Goal: Task Accomplishment & Management: Manage account settings

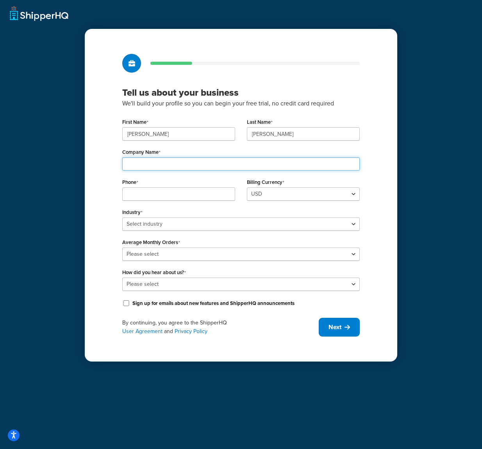
click at [239, 164] on input "Company Name" at bounding box center [240, 163] width 237 height 13
type input "G-Performance EU, s.r.o."
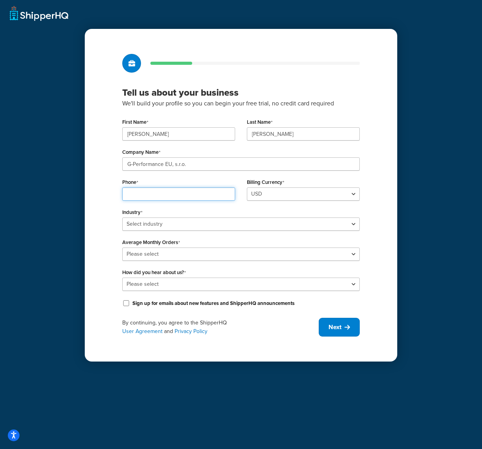
type input "0910931333"
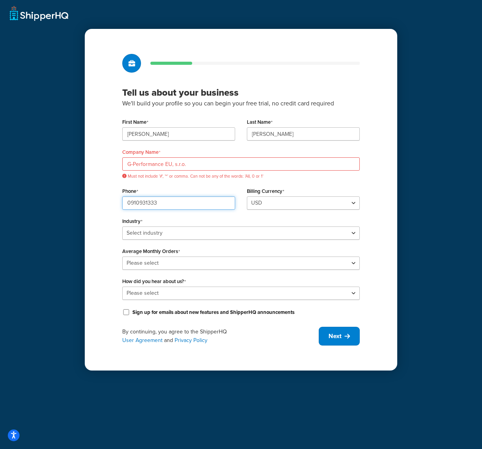
click at [128, 194] on div "Phone 0910931333" at bounding box center [178, 197] width 113 height 24
click at [173, 163] on input "G-Performance EU, s.r.o." at bounding box center [240, 163] width 237 height 13
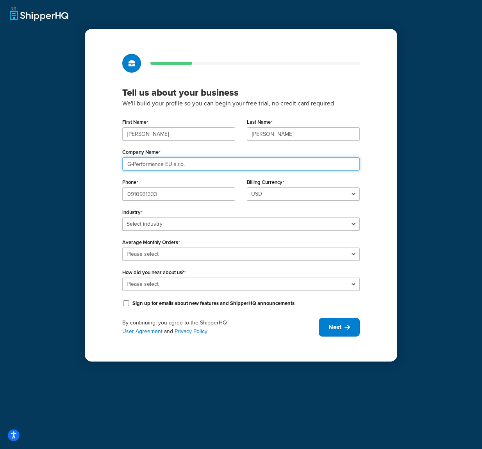
type input "G-Performance EU s.r.o."
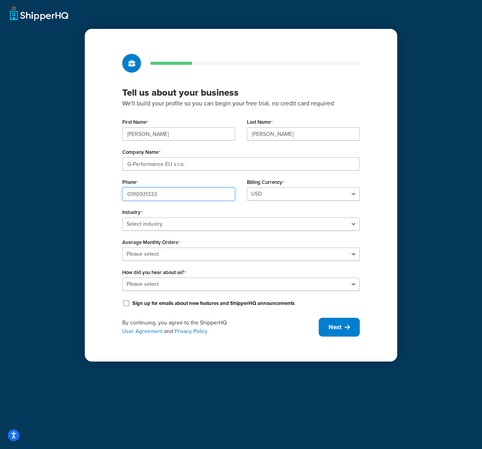
drag, startPoint x: 131, startPoint y: 192, endPoint x: 122, endPoint y: 192, distance: 9.0
click at [122, 192] on input "0910931333" at bounding box center [178, 193] width 113 height 13
type input "00421910931333"
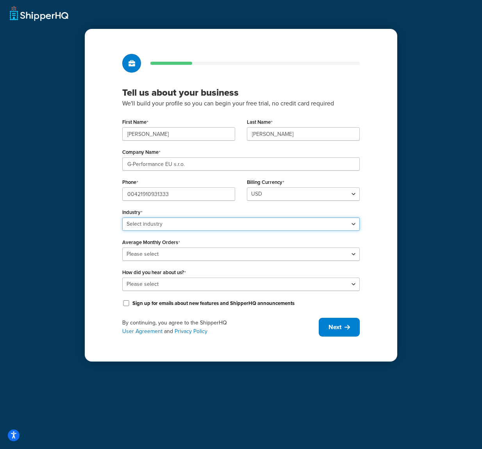
click at [149, 221] on select "Select industry Automotive Adult Agriculture Alcohol, Tobacco & CBD Arts & Craf…" at bounding box center [240, 223] width 237 height 13
select select "23"
click at [122, 217] on select "Select industry Automotive Adult Agriculture Alcohol, Tobacco & CBD Arts & Craf…" at bounding box center [240, 223] width 237 height 13
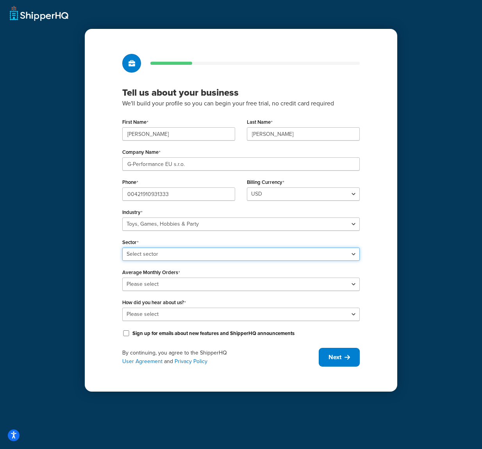
click at [193, 256] on select "Select sector Books Collectibles Computer Games Construction Toys Gambling Game…" at bounding box center [240, 254] width 237 height 13
select select "62"
click at [122, 248] on select "Select sector Books Collectibles Computer Games Construction Toys Gambling Game…" at bounding box center [240, 254] width 237 height 13
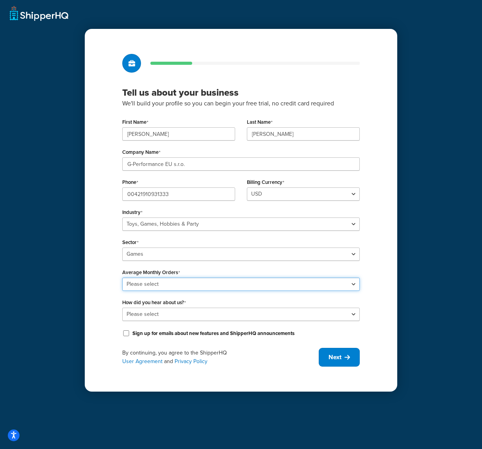
click at [183, 284] on select "Please select 0-500 501-1,000 1,001-10,000 10,001-20,000 Over 20,000" at bounding box center [240, 284] width 237 height 13
select select "1"
click at [122, 278] on select "Please select 0-500 501-1,000 1,001-10,000 10,001-20,000 Over 20,000" at bounding box center [240, 284] width 237 height 13
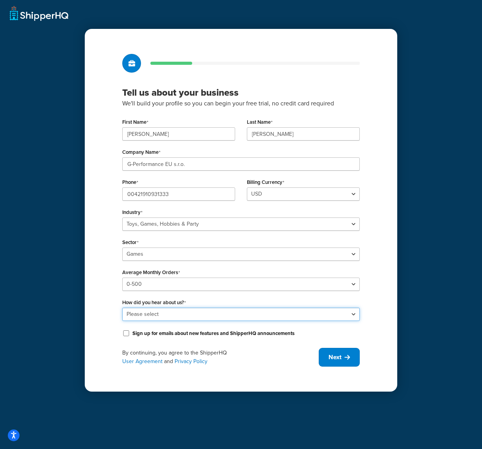
click at [184, 310] on select "Please select Online Search App Store or Marketplace Listing Referred by Agency…" at bounding box center [240, 314] width 237 height 13
select select "9"
click at [122, 308] on select "Please select Online Search App Store or Marketplace Listing Referred by Agency…" at bounding box center [240, 314] width 237 height 13
click at [127, 334] on input "Sign up for emails about new features and ShipperHQ announcements" at bounding box center [126, 333] width 8 height 6
checkbox input "true"
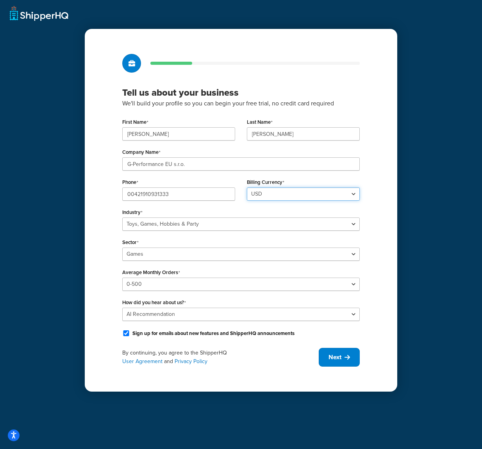
click at [256, 196] on select "USD" at bounding box center [303, 193] width 113 height 13
click at [247, 187] on select "USD" at bounding box center [303, 193] width 113 height 13
click at [330, 356] on span "Next" at bounding box center [334, 357] width 13 height 9
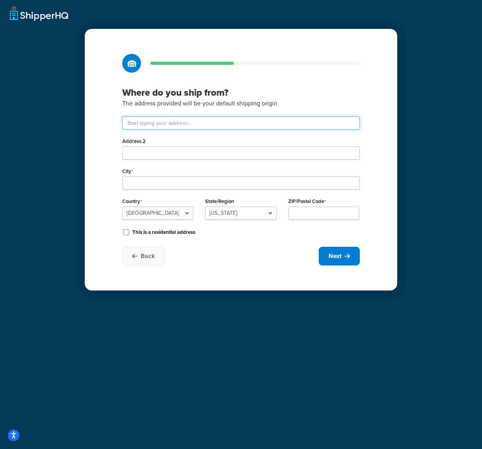
click at [175, 121] on input "text" at bounding box center [240, 122] width 237 height 13
type input "C"
type input "Čukáraboň 77"
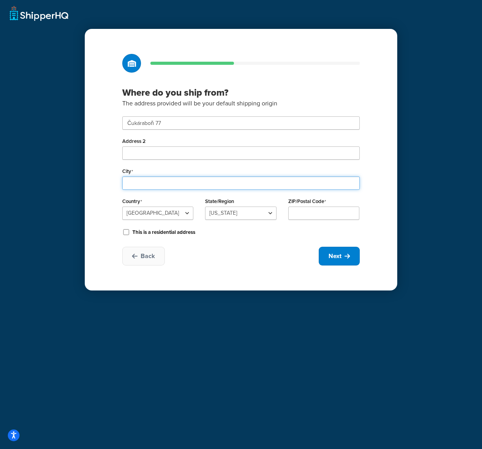
click at [148, 181] on input "City" at bounding box center [240, 182] width 237 height 13
type input "Dunajská Streda"
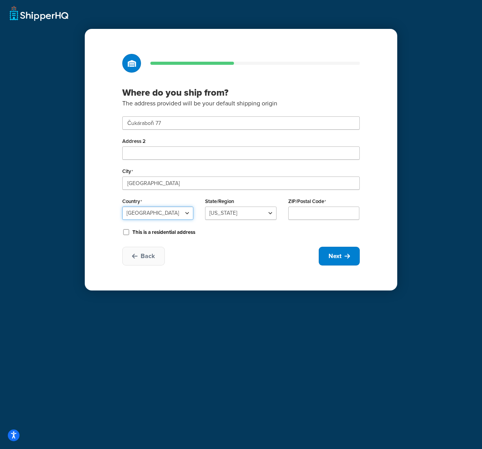
click at [135, 218] on select "United States United Kingdom Afghanistan Åland Islands Albania Algeria American…" at bounding box center [157, 213] width 71 height 13
select select "1192"
click at [122, 207] on select "United States United Kingdom Afghanistan Åland Islands Albania Algeria American…" at bounding box center [157, 213] width 71 height 13
click at [296, 213] on input "ZIP/Postal Code" at bounding box center [323, 213] width 71 height 13
type input "92901"
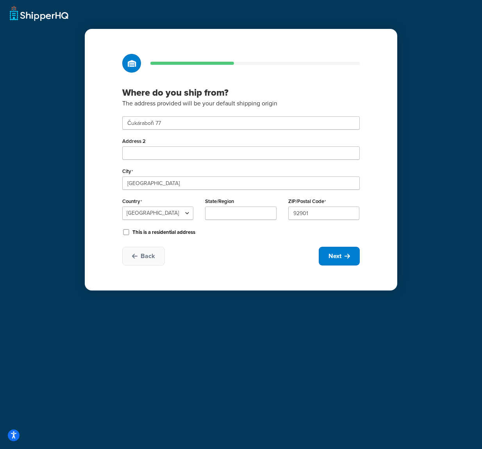
click at [268, 247] on div "Back Next" at bounding box center [240, 256] width 237 height 19
click at [185, 232] on label "This is a residential address" at bounding box center [163, 232] width 63 height 7
click at [130, 232] on input "This is a residential address" at bounding box center [126, 232] width 8 height 6
click at [185, 232] on label "This is a residential address" at bounding box center [163, 232] width 63 height 7
click at [130, 232] on input "This is a residential address" at bounding box center [126, 232] width 8 height 6
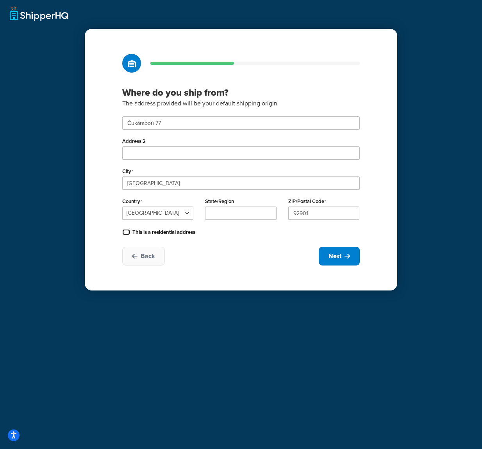
checkbox input "false"
click at [324, 256] on button "Next" at bounding box center [339, 256] width 41 height 19
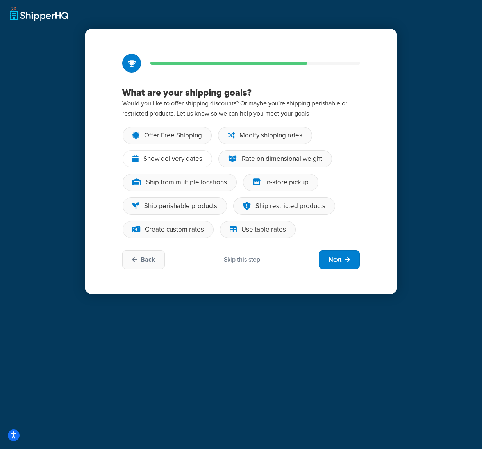
click at [161, 155] on div "Show delivery dates" at bounding box center [172, 159] width 59 height 8
click at [0, 0] on input "Show delivery dates" at bounding box center [0, 0] width 0 height 0
click at [202, 135] on div "Offer Free Shipping" at bounding box center [167, 135] width 89 height 17
click at [0, 0] on input "Offer Free Shipping" at bounding box center [0, 0] width 0 height 0
click at [242, 135] on div "Modify shipping rates" at bounding box center [270, 136] width 63 height 8
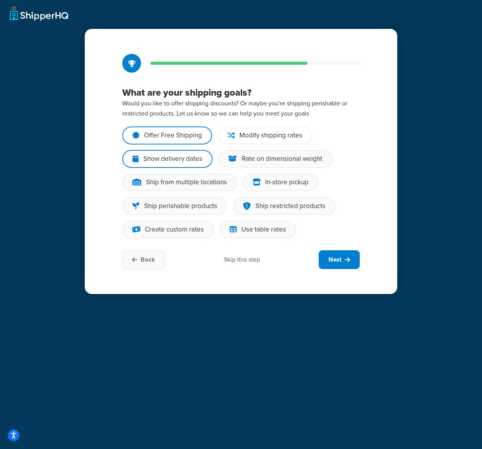
click at [0, 0] on input "Modify shipping rates" at bounding box center [0, 0] width 0 height 0
click at [341, 265] on button "Next" at bounding box center [339, 259] width 41 height 19
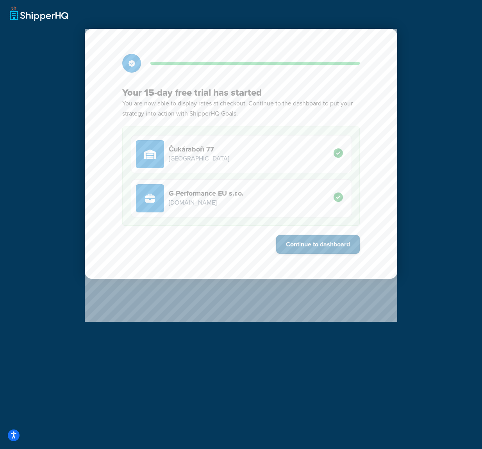
click at [333, 249] on button "Continue to dashboard" at bounding box center [318, 244] width 84 height 19
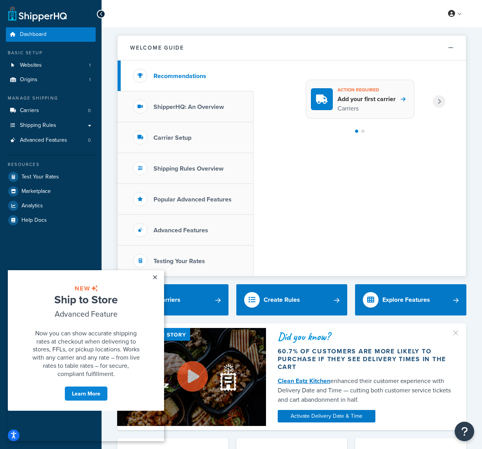
click at [378, 100] on h4 "Add your first carrier" at bounding box center [366, 99] width 58 height 9
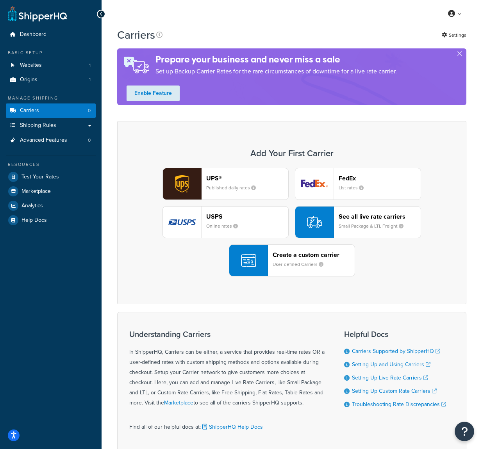
click at [228, 184] on small "Published daily rates" at bounding box center [234, 187] width 56 height 7
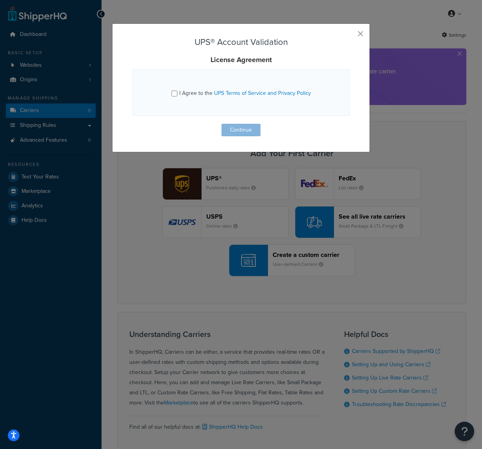
click at [195, 93] on span "I Agree to the UPS Terms of Service and Privacy Policy" at bounding box center [245, 93] width 132 height 8
click at [177, 93] on input "I Agree to the UPS Terms of Service and Privacy Policy" at bounding box center [174, 94] width 6 height 6
checkbox input "true"
click at [230, 126] on button "Continue" at bounding box center [240, 130] width 39 height 12
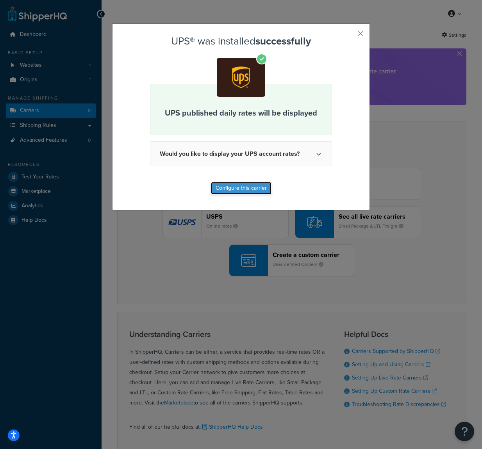
click at [251, 186] on button "Configure this carrier" at bounding box center [241, 188] width 61 height 12
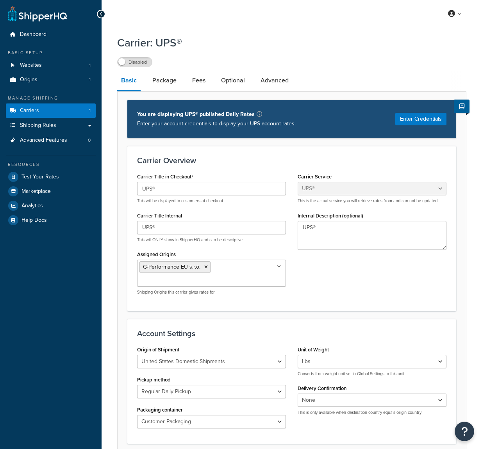
select select "ups"
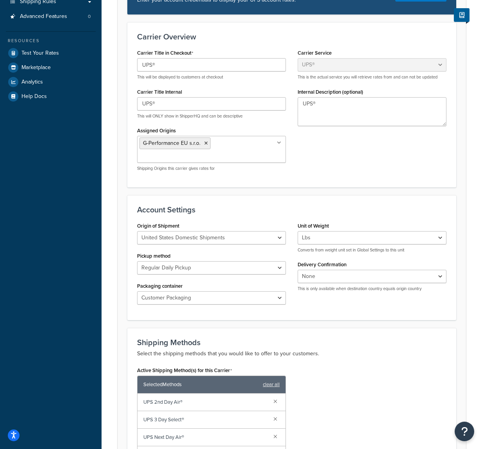
scroll to position [125, 0]
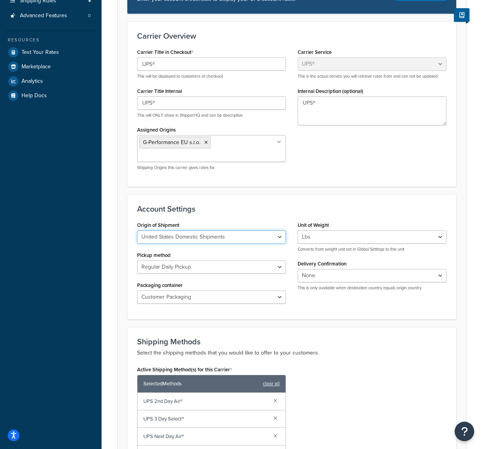
click at [185, 231] on select "United States Domestic Shipments Shipments Originating in United States Shipmen…" at bounding box center [211, 236] width 149 height 13
select select "eur"
click at [137, 230] on select "United States Domestic Shipments Shipments Originating in United States Shipmen…" at bounding box center [211, 236] width 149 height 13
click at [293, 229] on div "Unit of Weight Lbs Kgs Convert LBS to KG Converts from weight unit set in Globa…" at bounding box center [372, 258] width 160 height 78
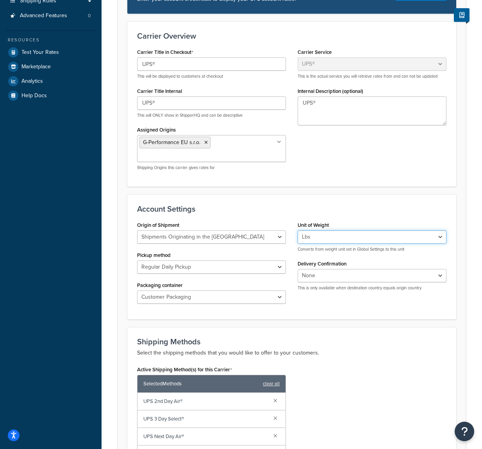
click at [305, 230] on select "Lbs Kgs Convert LBS to KG" at bounding box center [372, 236] width 149 height 13
select select "kg"
click at [298, 230] on select "Lbs Kgs Convert LBS to KG" at bounding box center [372, 236] width 149 height 13
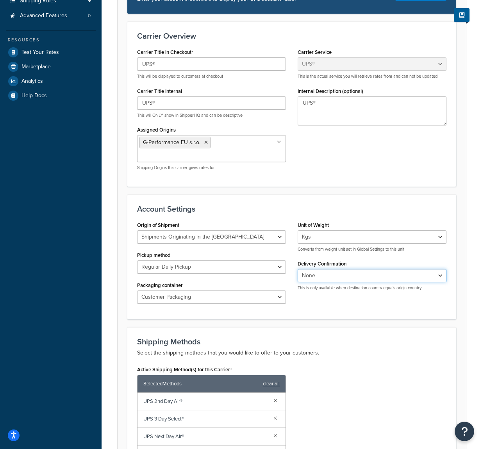
click at [310, 269] on select "None Signature Required Adult Signature Required" at bounding box center [372, 275] width 149 height 13
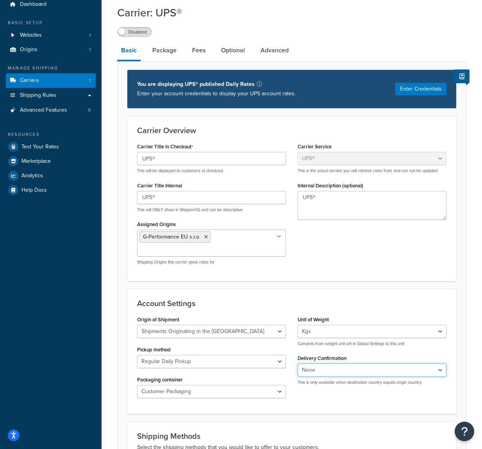
scroll to position [0, 0]
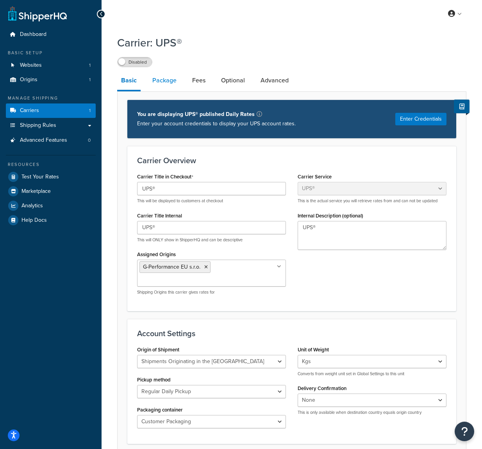
click at [171, 86] on link "Package" at bounding box center [164, 80] width 32 height 19
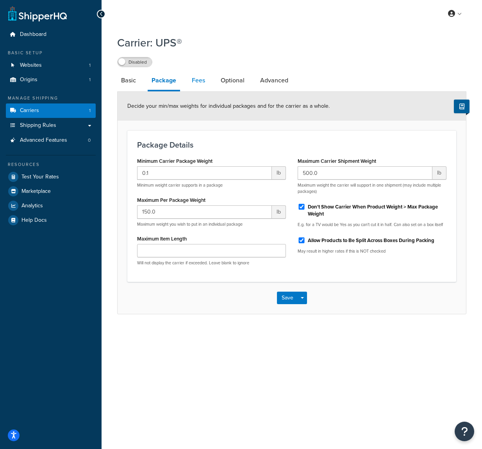
click at [204, 83] on link "Fees" at bounding box center [198, 80] width 21 height 19
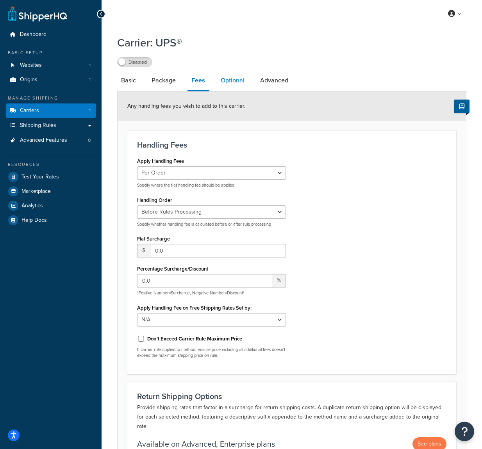
click at [228, 82] on link "Optional" at bounding box center [233, 80] width 32 height 19
select select "business"
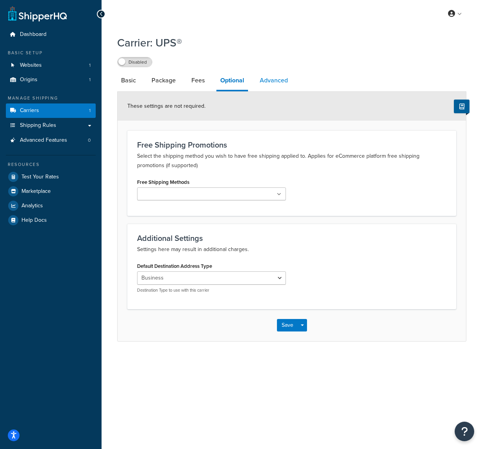
click at [259, 79] on link "Advanced" at bounding box center [274, 80] width 36 height 19
select select "false"
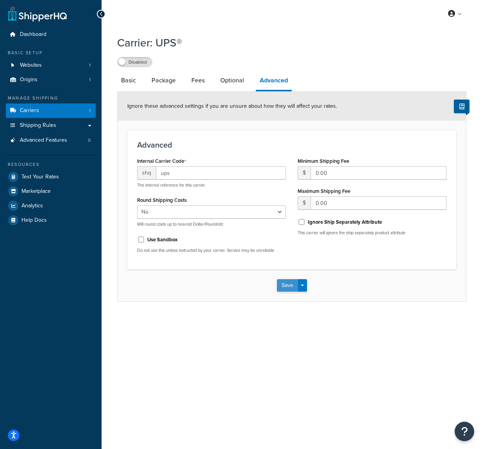
click at [292, 286] on button "Save" at bounding box center [287, 285] width 21 height 12
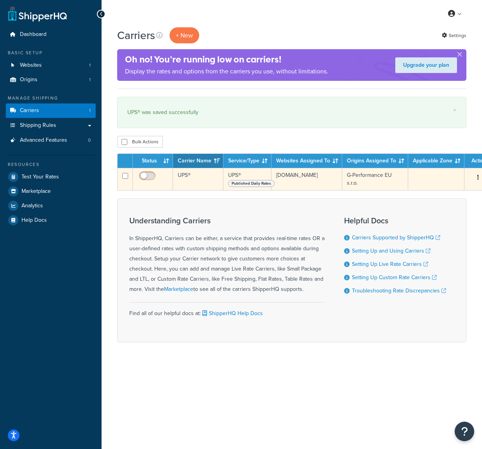
click at [150, 178] on input "checkbox" at bounding box center [147, 178] width 21 height 10
checkbox input "true"
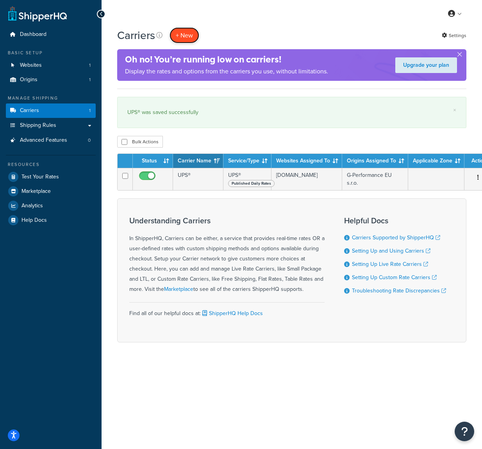
click at [191, 36] on button "+ New" at bounding box center [184, 35] width 30 height 16
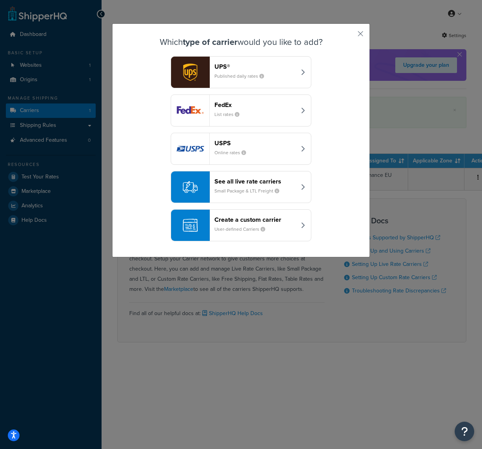
click at [242, 180] on header "See all live rate carriers" at bounding box center [255, 181] width 82 height 7
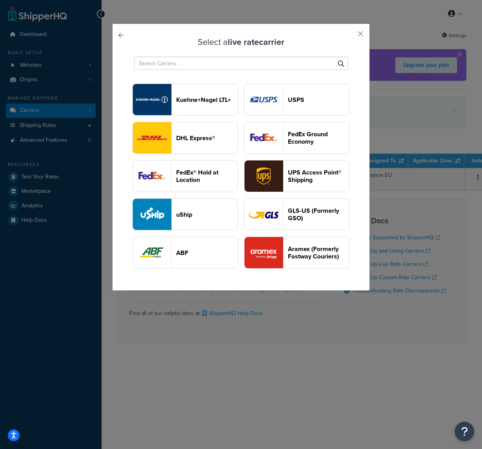
scroll to position [51, 0]
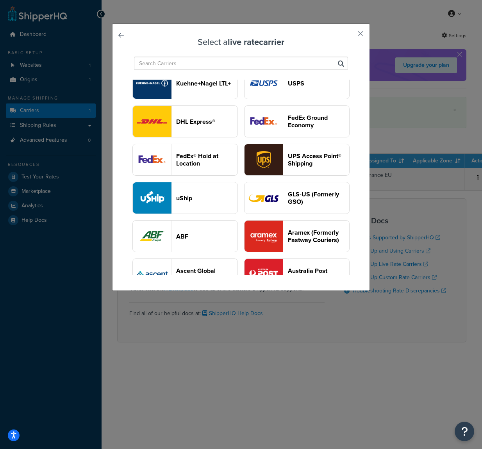
click at [203, 119] on header "DHL Express®" at bounding box center [206, 121] width 61 height 7
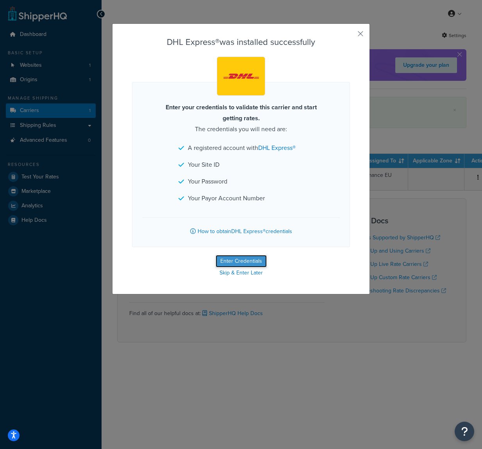
click at [238, 257] on button "Enter Credentials" at bounding box center [241, 261] width 51 height 12
select select "US"
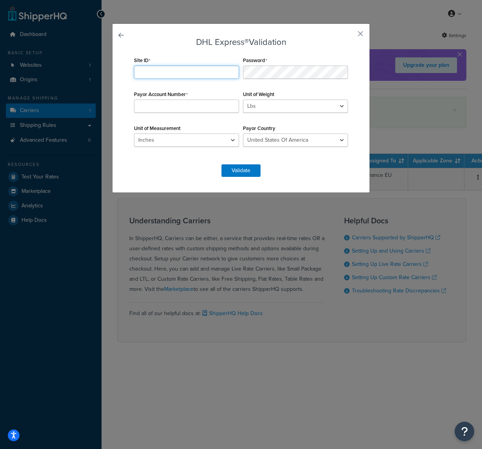
click at [191, 71] on input "Site ID" at bounding box center [186, 72] width 105 height 13
click at [256, 107] on select "Lbs Kgs Convert LBS to KG" at bounding box center [295, 106] width 105 height 13
select select "kg"
click at [243, 100] on select "Lbs Kgs Convert LBS to KG" at bounding box center [295, 106] width 105 height 13
click at [257, 136] on select "Andorra Afghanistan Albania Algeria American Samoa Angola Anguilla Antigua Arge…" at bounding box center [295, 140] width 105 height 13
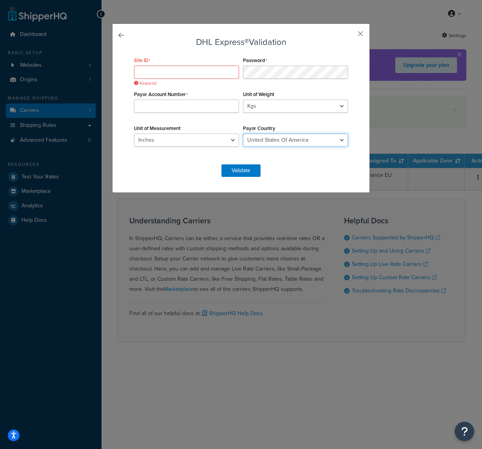
select select "SK"
click at [243, 134] on select "Andorra Afghanistan Albania Algeria American Samoa Angola Anguilla Antigua Arge…" at bounding box center [295, 140] width 105 height 13
click at [223, 137] on select "Inches Centimetres" at bounding box center [186, 140] width 105 height 13
select select "CM"
click at [134, 134] on select "Inches Centimetres" at bounding box center [186, 140] width 105 height 13
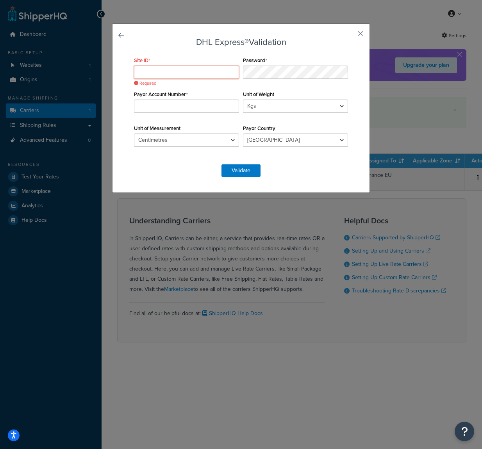
click at [223, 77] on input "Site ID" at bounding box center [186, 72] width 105 height 13
paste input "apC0sP2uZ0rJ6x"
type input "apC0sP2uZ0rJ6x"
click at [200, 106] on input "Payor Account Number" at bounding box center [186, 106] width 105 height 13
paste input "407101009"
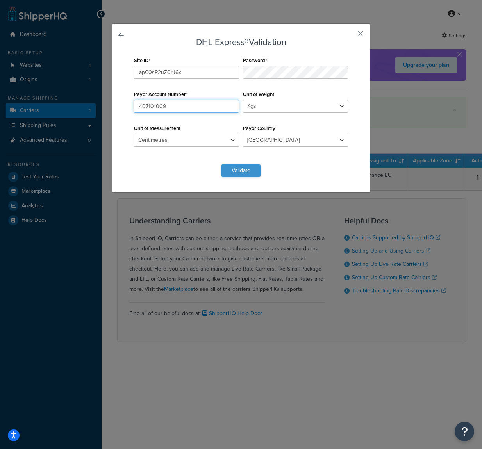
type input "407101009"
click at [241, 169] on button "Validate" at bounding box center [240, 170] width 39 height 12
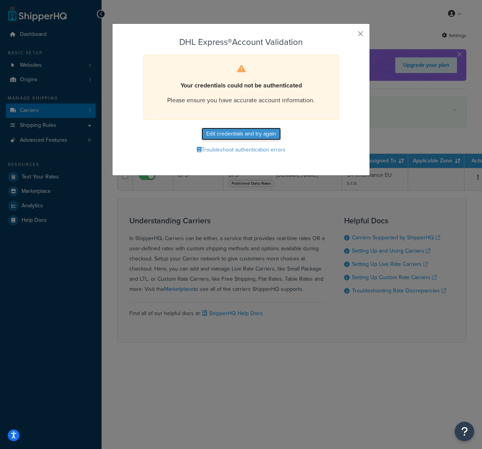
click at [250, 131] on button "Edit credentials and try again" at bounding box center [240, 134] width 79 height 12
select select "kg"
select select "CM"
select select "SK"
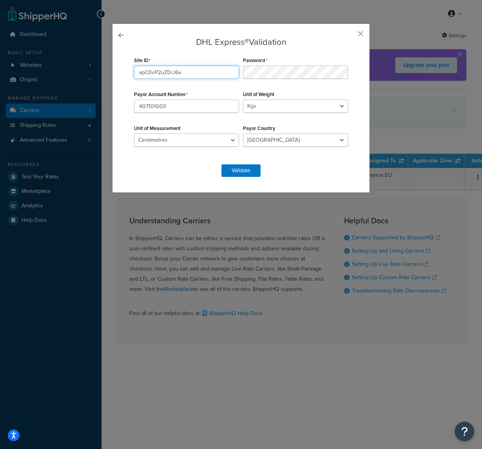
click at [215, 75] on input "apC0sP2uZ0rJ6x" at bounding box center [186, 72] width 105 height 13
click at [241, 171] on button "Validate" at bounding box center [240, 170] width 39 height 12
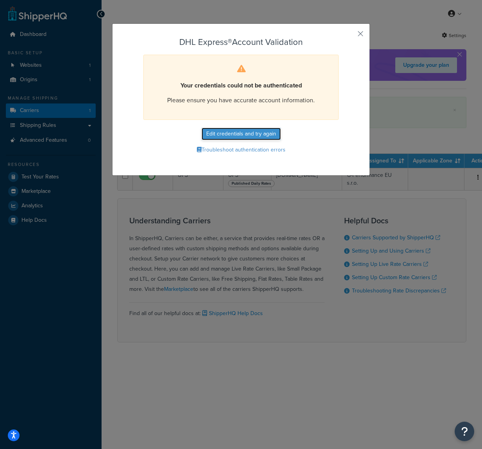
click at [266, 135] on button "Edit credentials and try again" at bounding box center [240, 134] width 79 height 12
select select "kg"
select select "CM"
select select "SK"
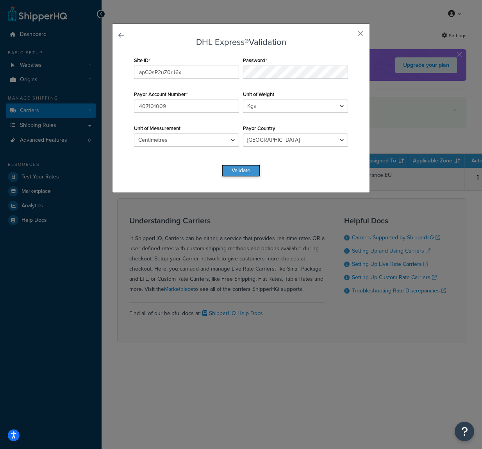
click at [241, 169] on button "Validate" at bounding box center [240, 170] width 39 height 12
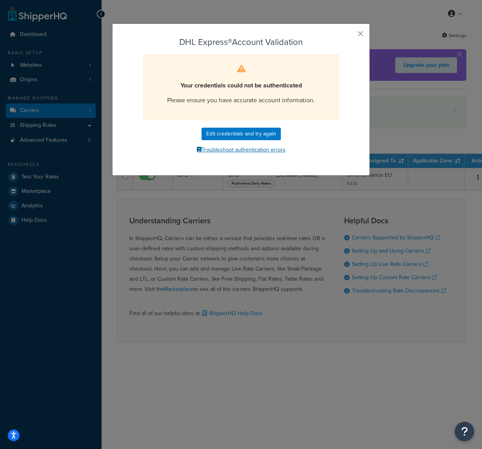
click at [243, 152] on button "Troubleshoot authentication errors" at bounding box center [241, 150] width 218 height 12
click at [350, 36] on button "button" at bounding box center [349, 37] width 2 height 2
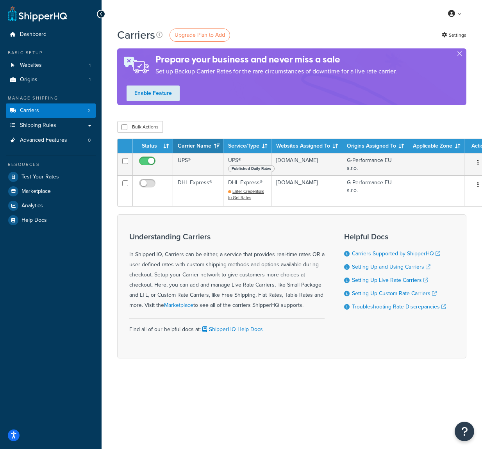
click at [54, 57] on div "Basic Setup Websites 1 Origins 1" at bounding box center [51, 68] width 90 height 37
click at [54, 59] on link "Websites 1" at bounding box center [51, 65] width 90 height 14
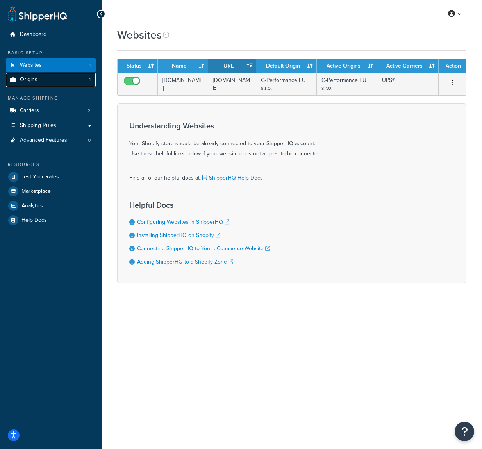
click at [70, 78] on link "Origins 1" at bounding box center [51, 80] width 90 height 14
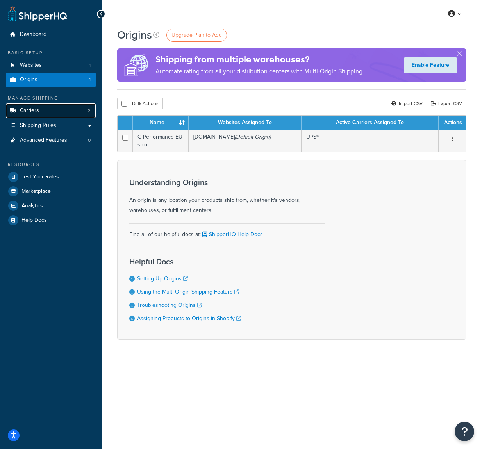
click at [60, 110] on link "Carriers 2" at bounding box center [51, 110] width 90 height 14
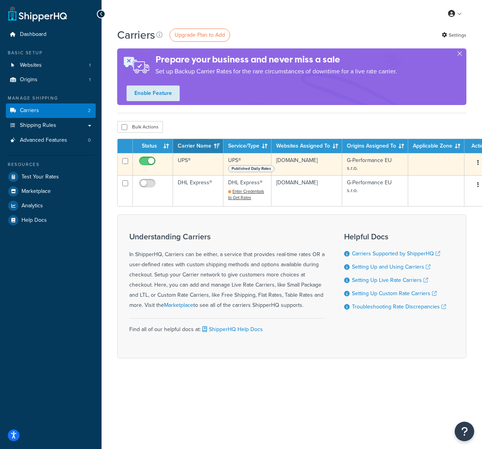
click at [145, 161] on input "checkbox" at bounding box center [147, 163] width 21 height 10
checkbox input "false"
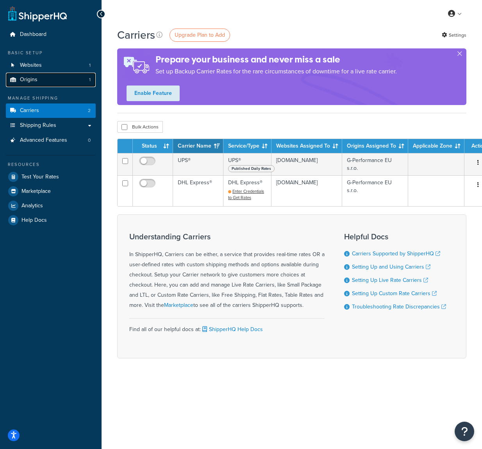
click at [56, 80] on link "Origins 1" at bounding box center [51, 80] width 90 height 14
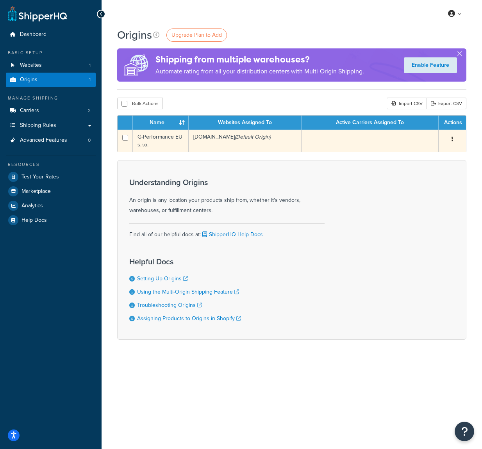
click at [148, 137] on td "G-Performance EU s.r.o." at bounding box center [161, 141] width 56 height 22
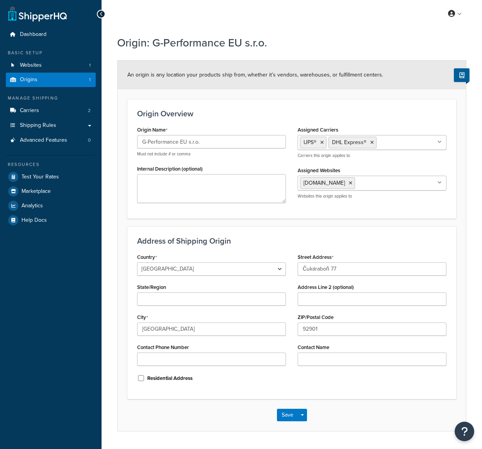
select select "1192"
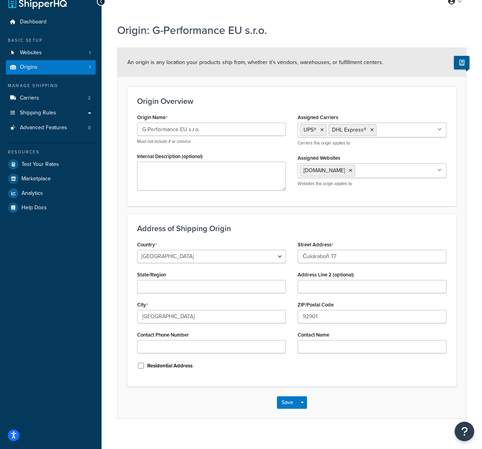
scroll to position [21, 0]
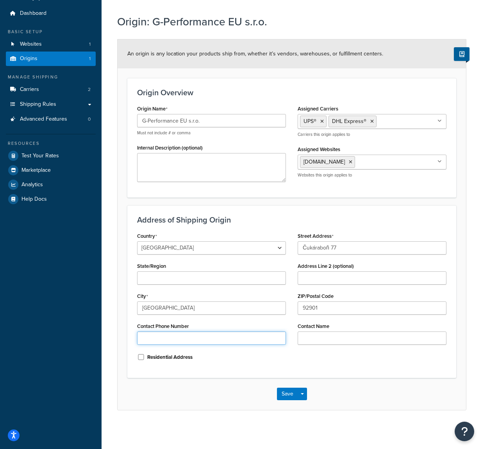
click at [174, 341] on input "Contact Phone Number" at bounding box center [211, 337] width 149 height 13
click at [158, 332] on input "Contact Phone Number" at bounding box center [211, 337] width 149 height 13
type input "0910931333"
click at [293, 393] on button "Save" at bounding box center [287, 394] width 21 height 12
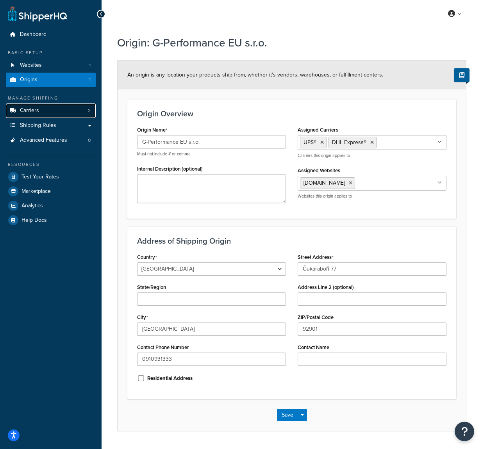
click at [62, 108] on link "Carriers 2" at bounding box center [51, 110] width 90 height 14
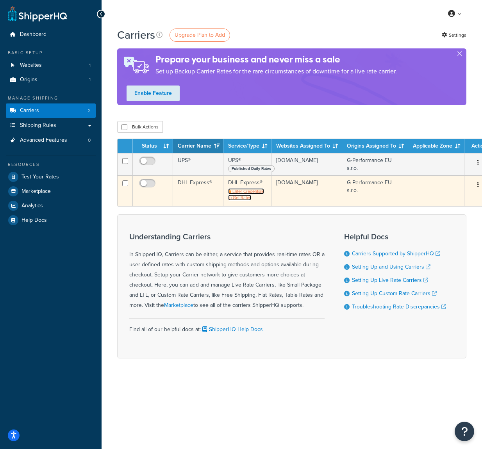
click at [252, 192] on span "Enter Credentials to Get Rates" at bounding box center [246, 194] width 36 height 12
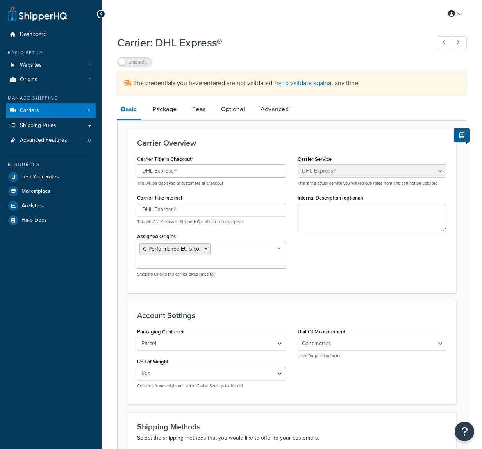
select select "dhl"
select select "kg"
select select "CM"
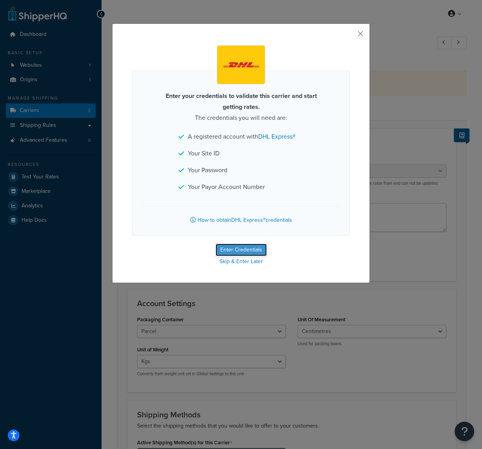
click at [256, 246] on button "Enter Credentials" at bounding box center [241, 250] width 51 height 12
select select "kg"
select select "CM"
select select "SK"
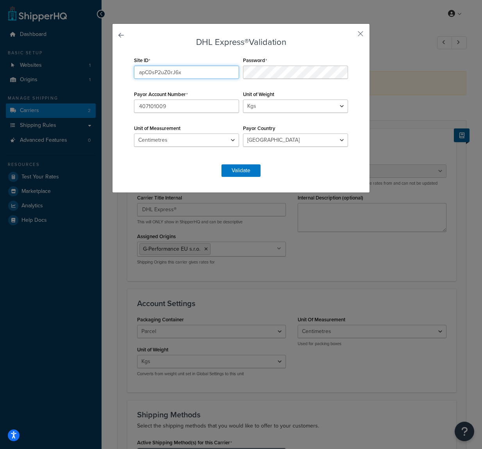
click at [190, 71] on input "apC0sP2uZ0rJ6x" at bounding box center [186, 72] width 105 height 13
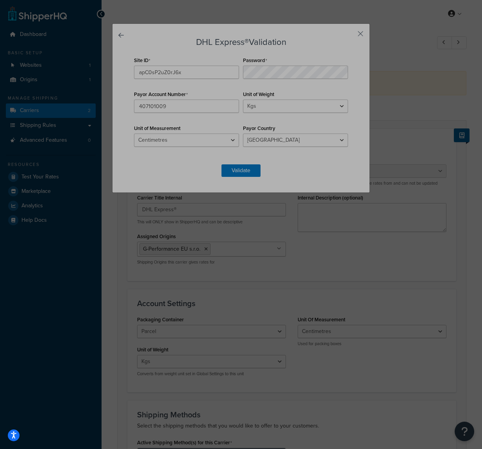
click at [202, 61] on div "Site ID apC0sP2uZ0rJ6x" at bounding box center [186, 67] width 109 height 24
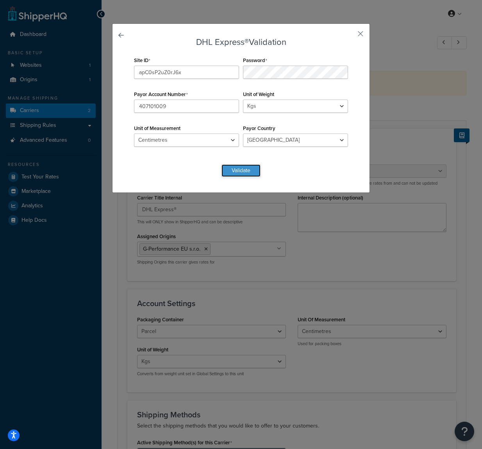
click at [248, 171] on button "Validate" at bounding box center [240, 170] width 39 height 12
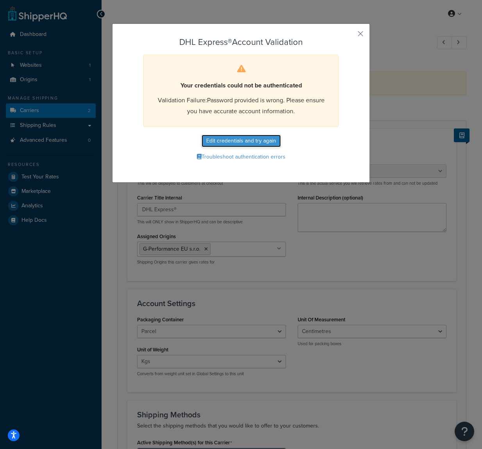
click at [243, 144] on button "Edit credentials and try again" at bounding box center [240, 141] width 79 height 12
select select "kg"
select select "CM"
select select "SK"
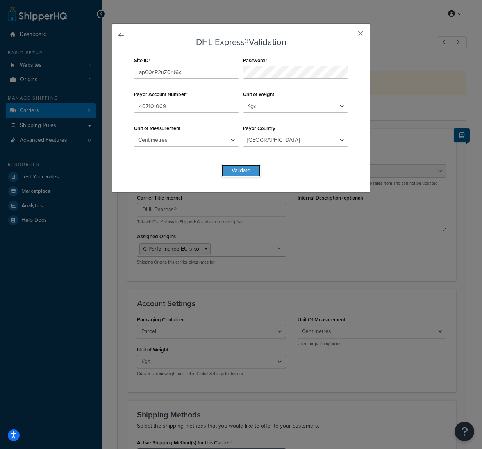
click at [249, 167] on button "Validate" at bounding box center [240, 170] width 39 height 12
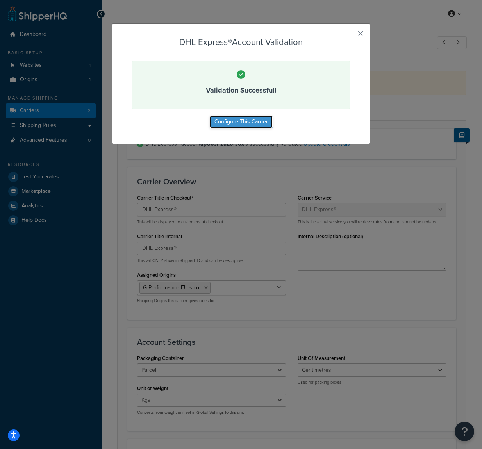
click at [244, 123] on button "Configure This Carrier" at bounding box center [241, 122] width 63 height 12
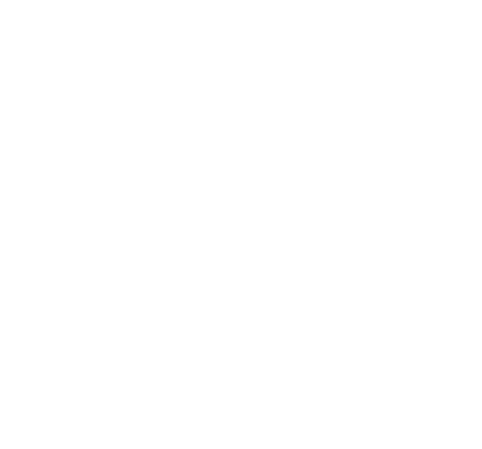
select select "dhl"
select select "kg"
select select "CM"
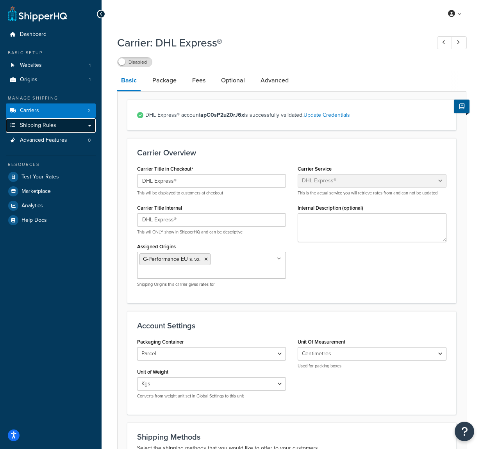
click at [55, 126] on link "Shipping Rules" at bounding box center [51, 125] width 90 height 14
click at [58, 141] on span "Advanced Features" at bounding box center [43, 140] width 47 height 7
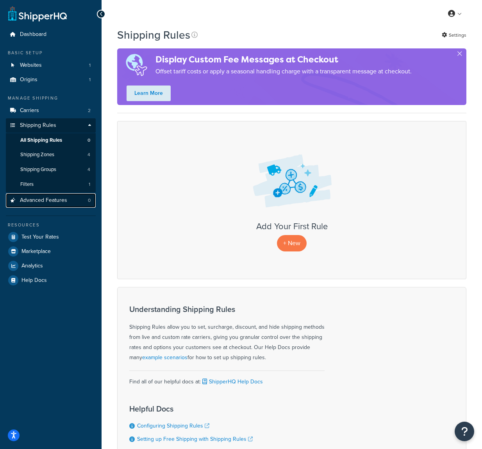
click at [55, 205] on link "Advanced Features 0" at bounding box center [51, 200] width 90 height 14
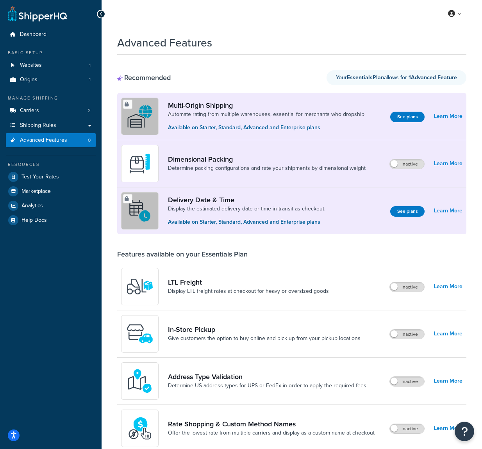
click at [208, 223] on p "Available on Starter, Standard, Advanced and Enterprise plans" at bounding box center [246, 222] width 157 height 9
click at [411, 206] on button "See plans" at bounding box center [407, 211] width 34 height 11
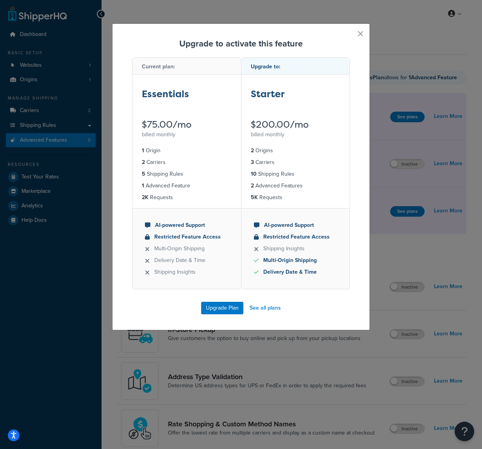
click at [287, 270] on li "Delivery Date & Time" at bounding box center [296, 272] width 84 height 9
click at [250, 150] on ul "2 Origins 3 Carriers 10 Shipping Rules 2 Advanced Features 5K Requests" at bounding box center [295, 174] width 109 height 68
drag, startPoint x: 251, startPoint y: 150, endPoint x: 272, endPoint y: 165, distance: 25.9
click at [272, 165] on ul "2 Origins 3 Carriers 10 Shipping Rules 2 Advanced Features 5K Requests" at bounding box center [295, 174] width 109 height 68
click at [257, 175] on li "10 Shipping Rules" at bounding box center [296, 174] width 90 height 9
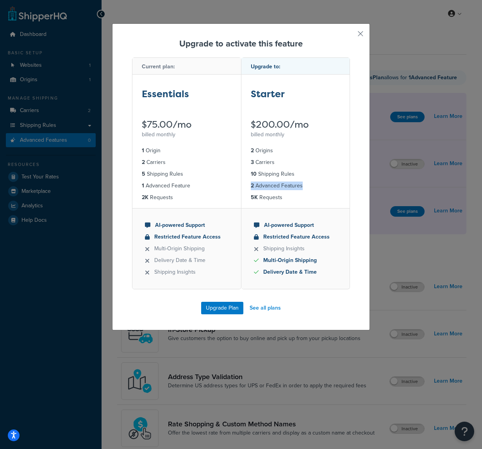
drag, startPoint x: 251, startPoint y: 185, endPoint x: 309, endPoint y: 188, distance: 57.8
click at [309, 188] on li "2 Advanced Features" at bounding box center [296, 186] width 90 height 9
drag, startPoint x: 251, startPoint y: 128, endPoint x: 310, endPoint y: 127, distance: 58.6
click at [309, 126] on div "$200.00/mo" at bounding box center [296, 124] width 90 height 9
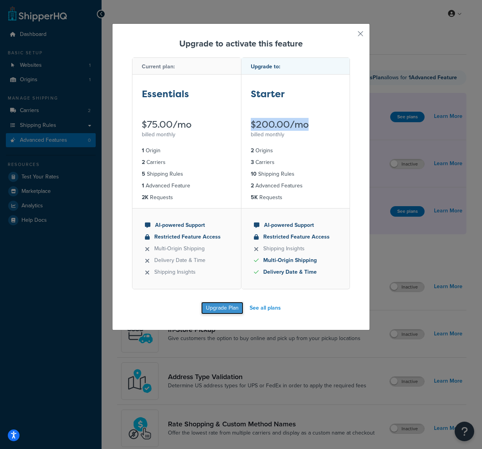
click at [233, 303] on button "Upgrade Plan" at bounding box center [222, 308] width 42 height 12
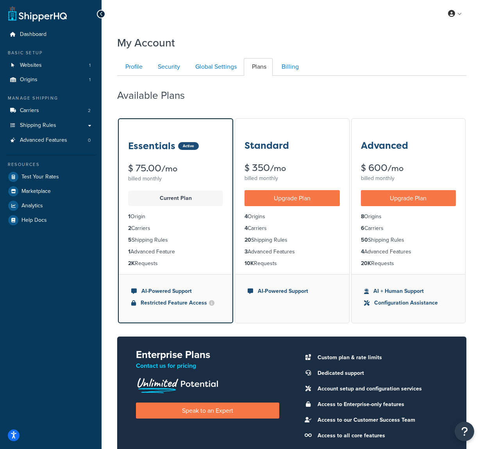
click at [358, 32] on html "Press Option+1 for screen-reader mode, Option+0 to cancel Accessibility Screen-…" at bounding box center [241, 278] width 482 height 556
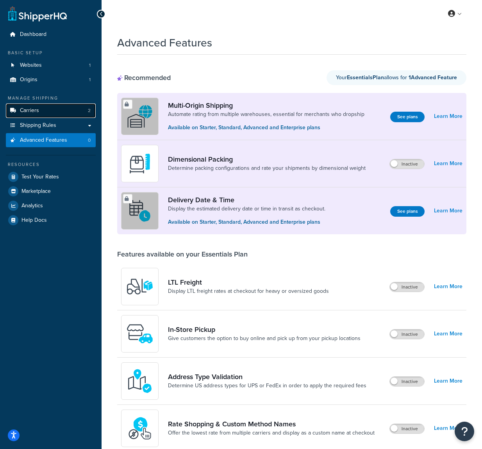
click at [65, 114] on link "Carriers 2" at bounding box center [51, 110] width 90 height 14
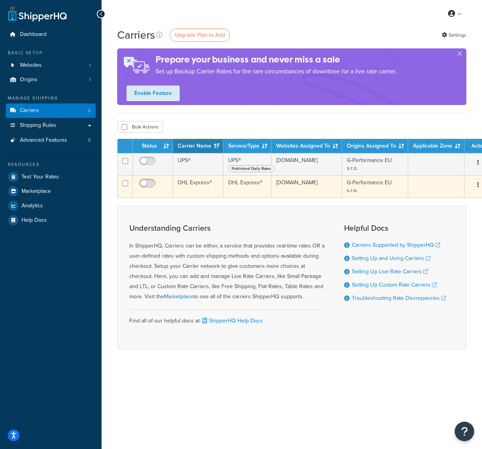
click at [151, 184] on input "checkbox" at bounding box center [147, 185] width 21 height 10
checkbox input "true"
click at [214, 186] on td "DHL Express®" at bounding box center [198, 186] width 50 height 22
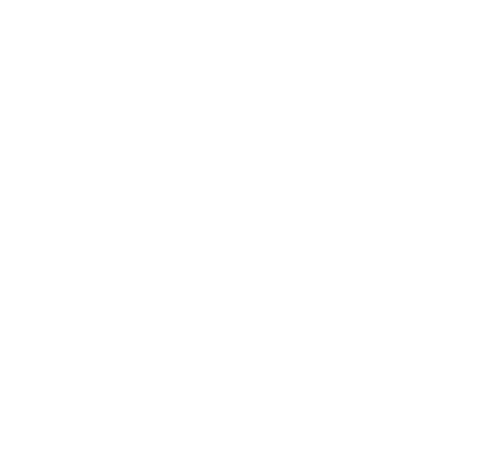
select select "dhl"
select select "kg"
select select "CM"
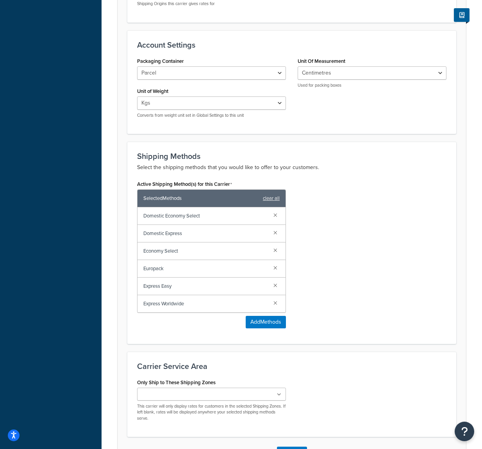
scroll to position [288, 0]
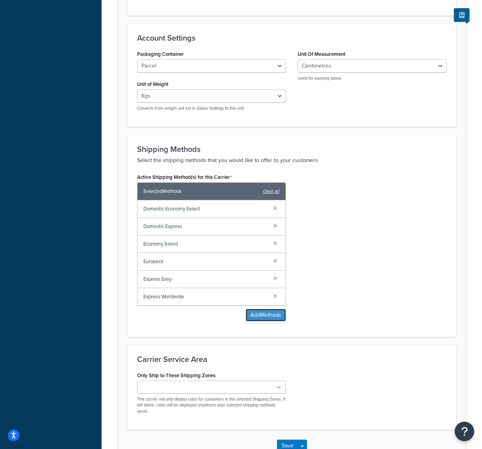
click at [255, 309] on button "Add Methods" at bounding box center [266, 315] width 40 height 12
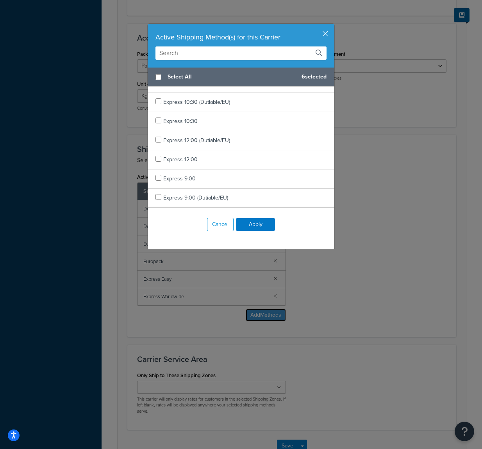
scroll to position [205, 0]
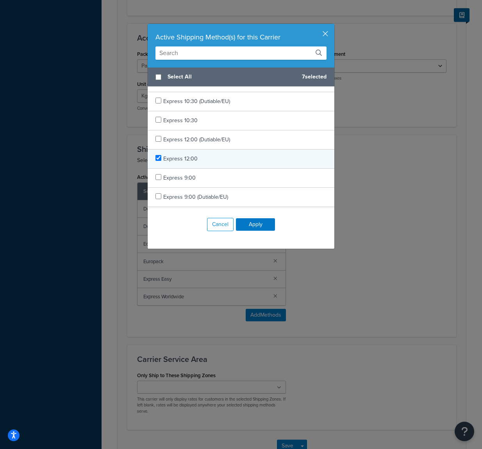
click at [207, 160] on div "Express 12:00" at bounding box center [241, 159] width 187 height 19
checkbox input "false"
click at [207, 160] on div "Express 12:00" at bounding box center [241, 159] width 187 height 19
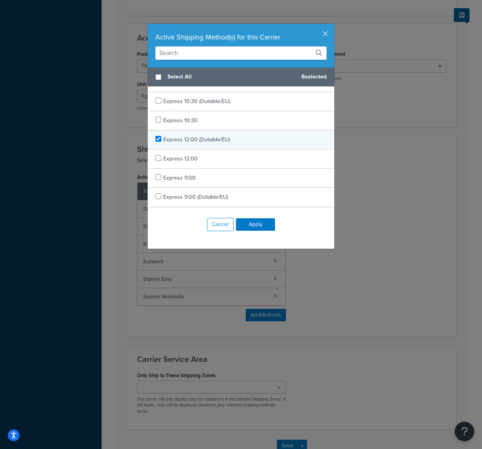
checkbox input "true"
click at [204, 144] on div "Express 12:00 (Dutiable/EU)" at bounding box center [196, 139] width 67 height 11
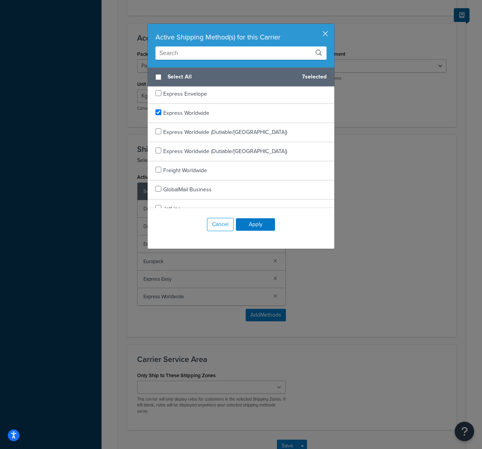
scroll to position [365, 0]
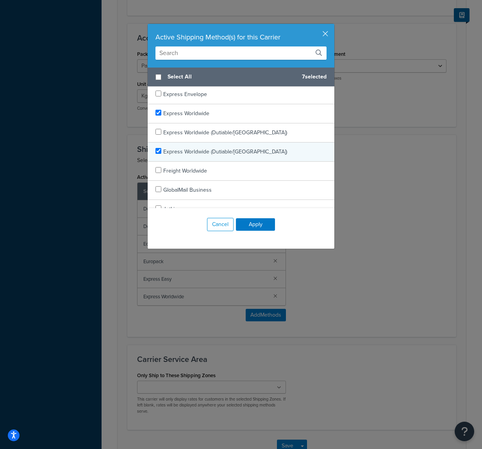
checkbox input "true"
click at [204, 150] on span "Express Worldwide (Dutiable/EU)" at bounding box center [225, 152] width 124 height 8
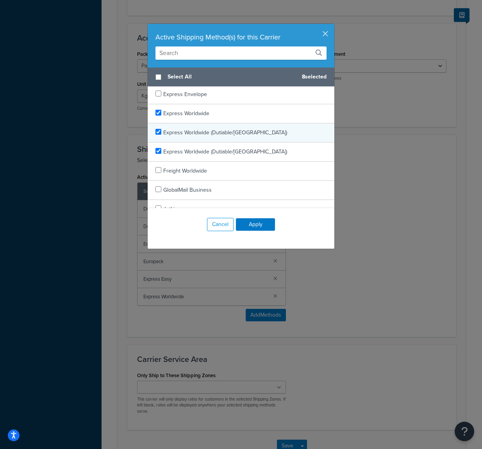
checkbox input "true"
click at [202, 134] on span "Express Worldwide (Dutiable/EU)" at bounding box center [225, 132] width 124 height 8
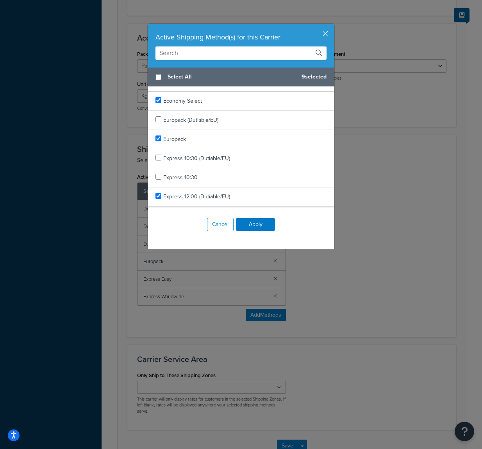
scroll to position [148, 0]
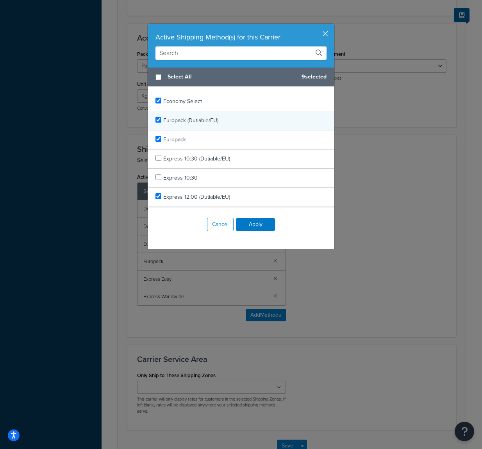
checkbox input "true"
click at [200, 121] on span "Europack (Dutiable/EU)" at bounding box center [190, 120] width 55 height 8
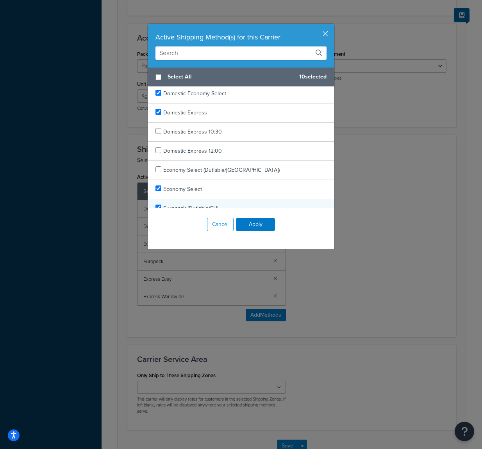
scroll to position [59, 0]
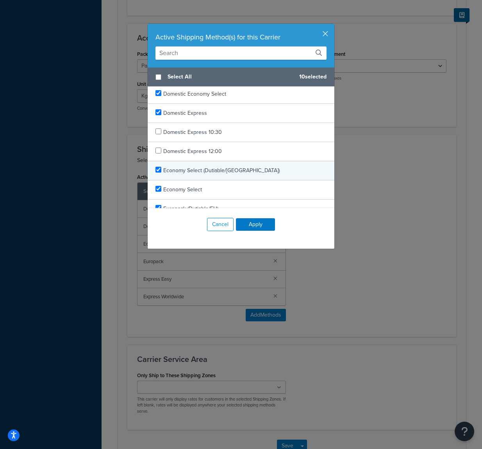
checkbox input "true"
click at [205, 167] on span "Economy Select (Dutiable/EU)" at bounding box center [221, 170] width 116 height 8
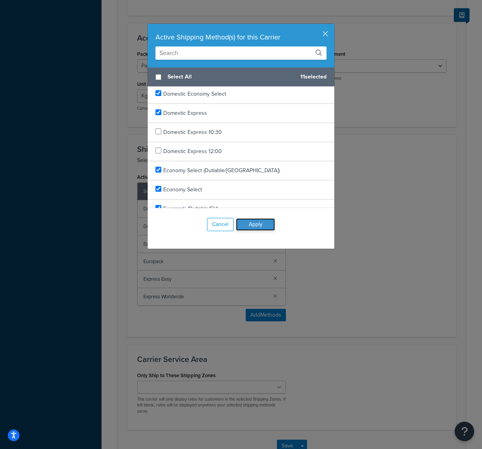
click at [255, 228] on button "Apply" at bounding box center [255, 224] width 39 height 12
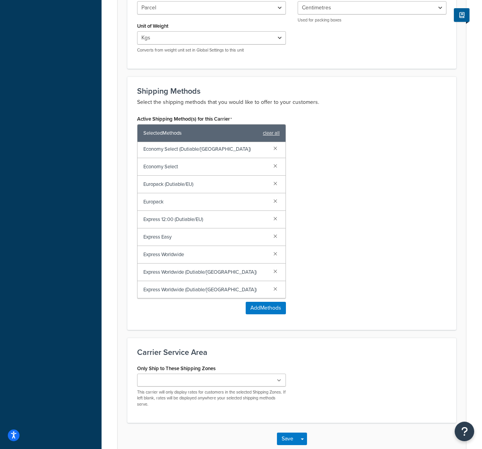
scroll to position [379, 0]
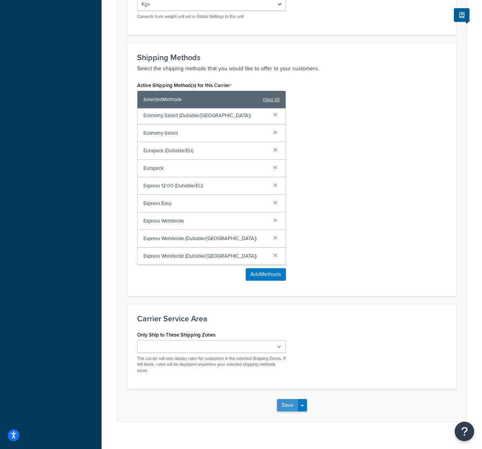
click at [281, 399] on button "Save" at bounding box center [287, 405] width 21 height 12
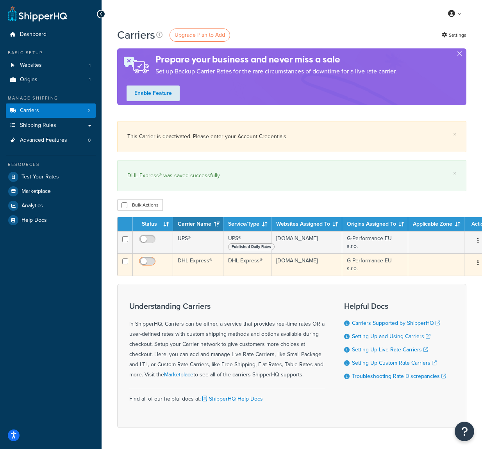
click at [150, 264] on input "checkbox" at bounding box center [147, 263] width 21 height 10
checkbox input "true"
click at [187, 262] on td "DHL Express®" at bounding box center [198, 264] width 50 height 22
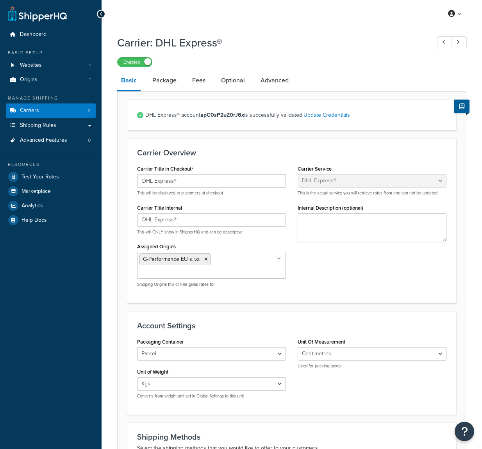
select select "dhl"
select select "kg"
select select "CM"
click at [165, 82] on link "Package" at bounding box center [164, 80] width 32 height 19
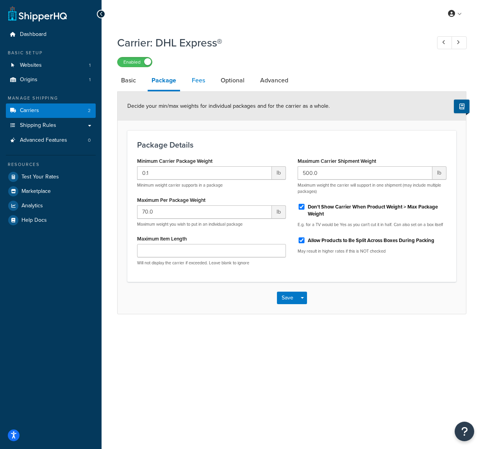
click at [191, 82] on link "Fees" at bounding box center [198, 80] width 21 height 19
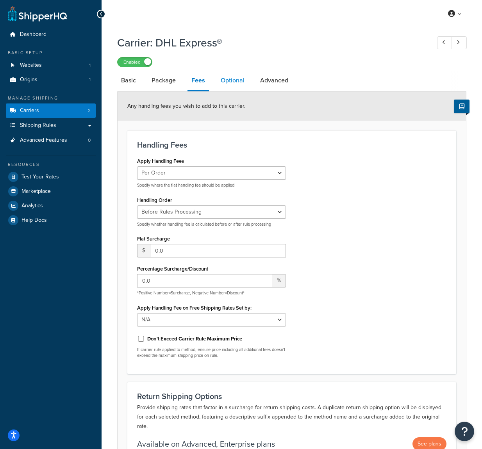
click at [219, 84] on link "Optional" at bounding box center [233, 80] width 32 height 19
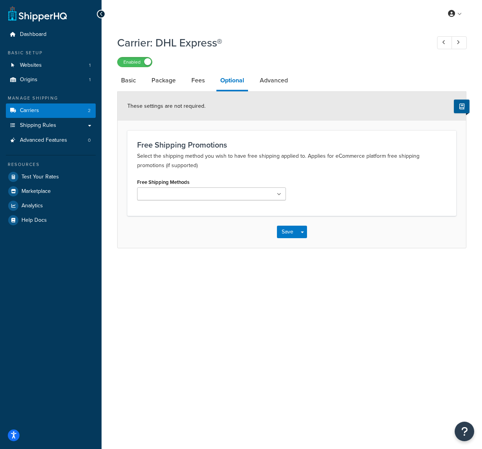
click at [247, 82] on link "Optional" at bounding box center [232, 81] width 32 height 20
click at [263, 82] on link "Advanced" at bounding box center [274, 80] width 36 height 19
select select "false"
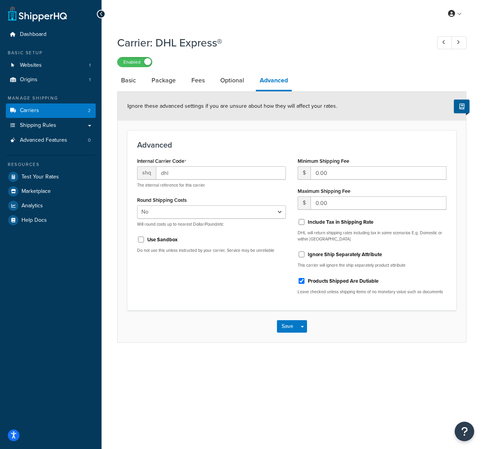
click at [341, 212] on div "Minimum Shipping Fee $ 0.00 Maximum Shipping Fee $ 0.00 Include Tax in Shipping…" at bounding box center [372, 227] width 160 height 145
click at [335, 203] on input "0.00" at bounding box center [378, 202] width 136 height 13
click at [355, 203] on input "0.00" at bounding box center [378, 202] width 136 height 13
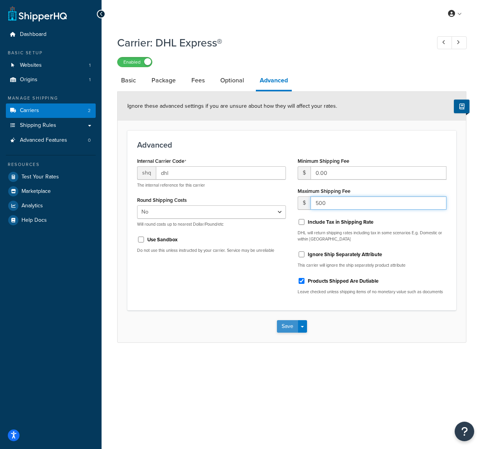
type input "500"
click at [280, 330] on button "Save" at bounding box center [287, 326] width 21 height 12
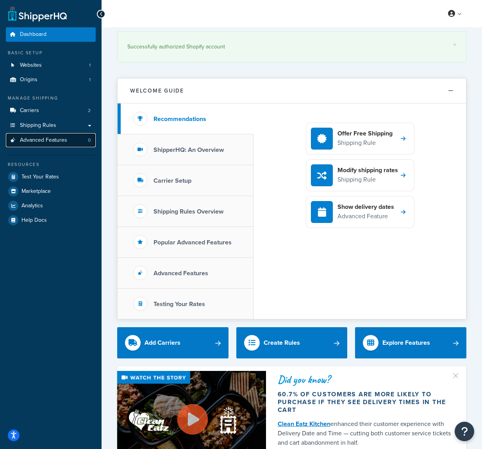
click at [62, 137] on span "Advanced Features" at bounding box center [43, 140] width 47 height 7
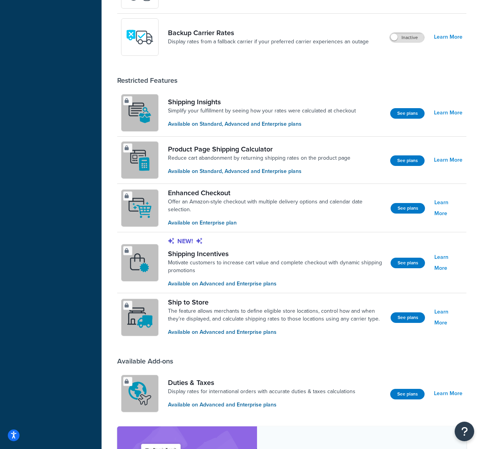
scroll to position [442, 0]
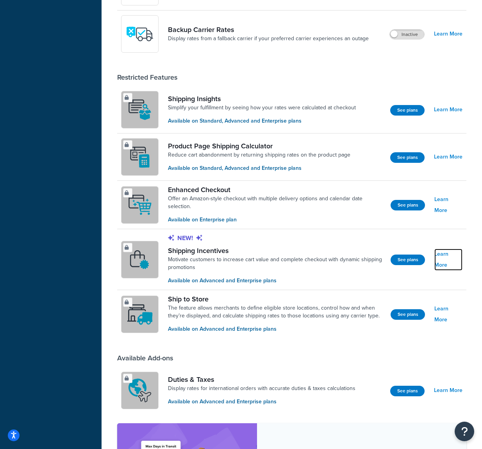
click at [438, 261] on link "Learn More" at bounding box center [448, 260] width 28 height 22
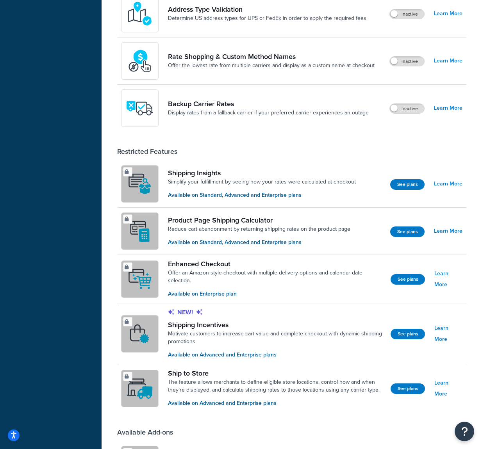
scroll to position [366, 0]
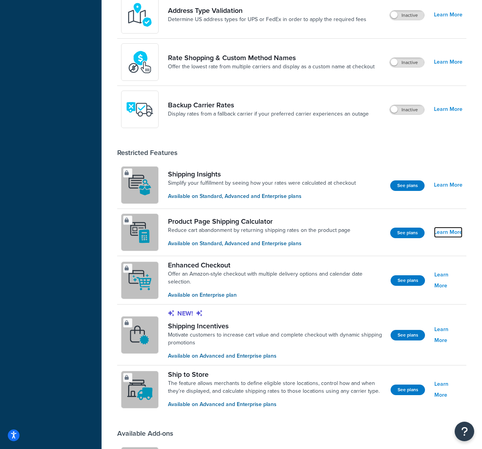
click at [460, 234] on link "Learn More" at bounding box center [448, 232] width 29 height 11
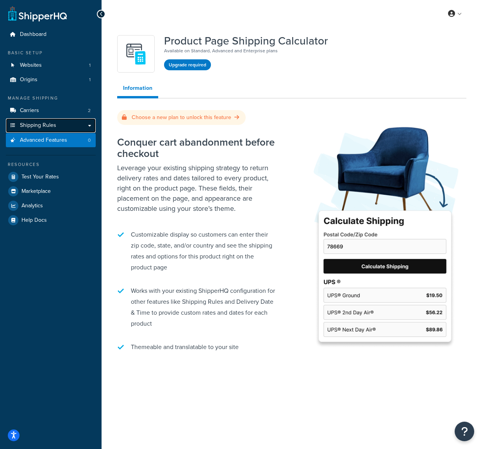
click at [75, 123] on link "Shipping Rules" at bounding box center [51, 125] width 90 height 14
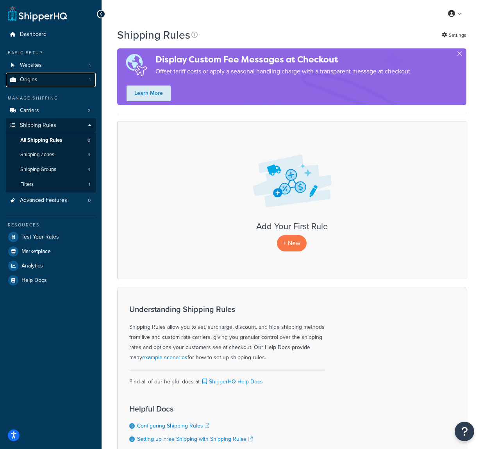
click at [57, 81] on link "Origins 1" at bounding box center [51, 80] width 90 height 14
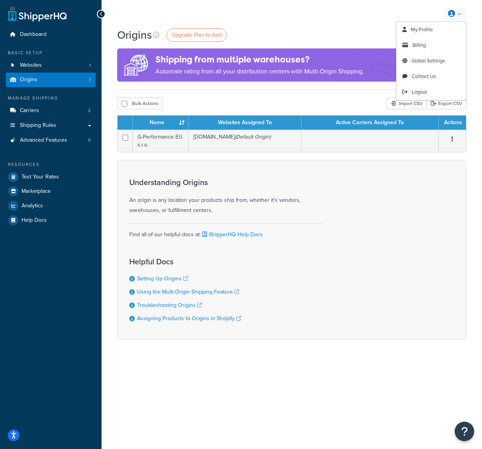
click at [454, 16] on icon at bounding box center [451, 13] width 7 height 7
click at [437, 42] on link "Billing" at bounding box center [430, 45] width 69 height 16
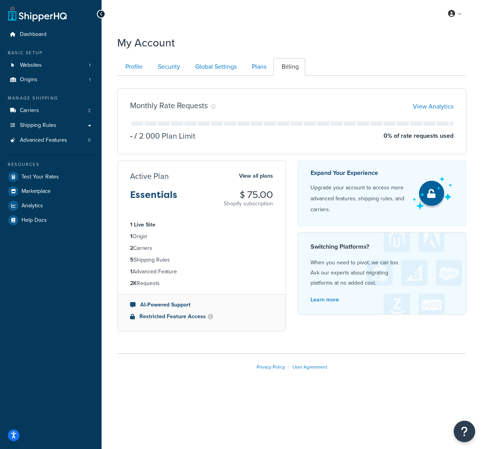
click at [457, 437] on button "Open Resource Center" at bounding box center [464, 431] width 21 height 21
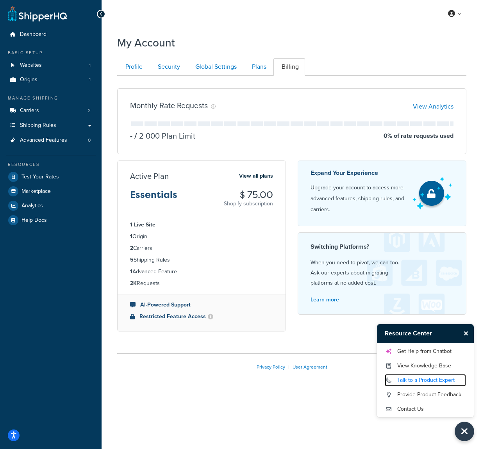
click at [436, 379] on link "Talk to a Product Expert" at bounding box center [425, 380] width 81 height 12
click at [262, 69] on link "Plans" at bounding box center [258, 67] width 29 height 18
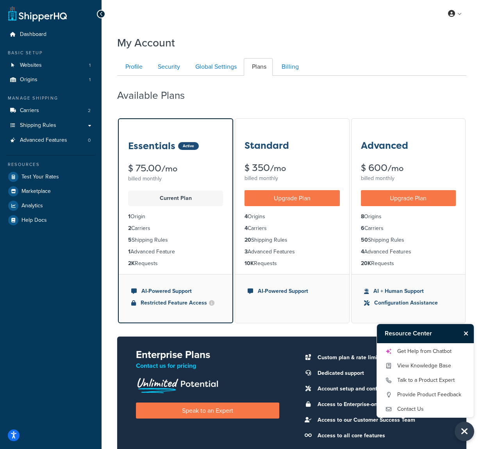
scroll to position [76, 0]
click at [198, 73] on link "Global Settings" at bounding box center [215, 67] width 56 height 18
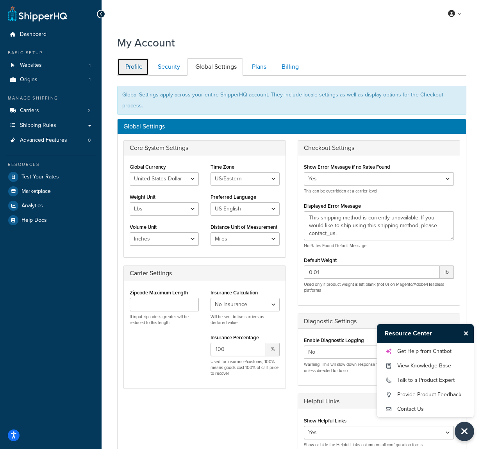
click at [144, 72] on link "Profile" at bounding box center [133, 67] width 32 height 18
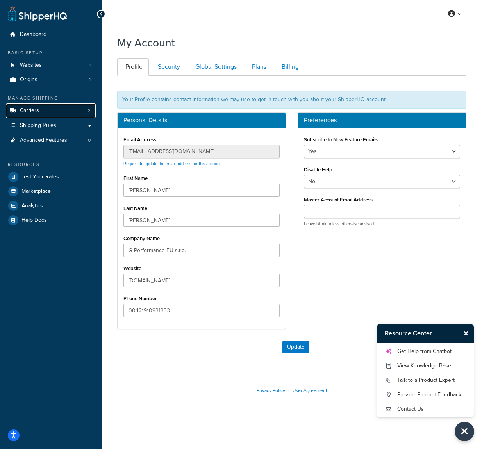
click at [64, 111] on link "Carriers 2" at bounding box center [51, 110] width 90 height 14
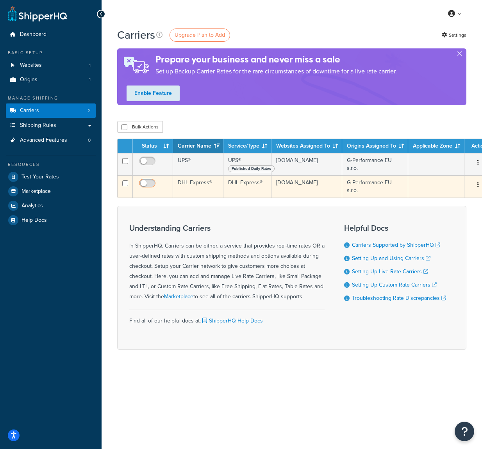
click at [151, 183] on input "checkbox" at bounding box center [147, 185] width 21 height 10
checkbox input "true"
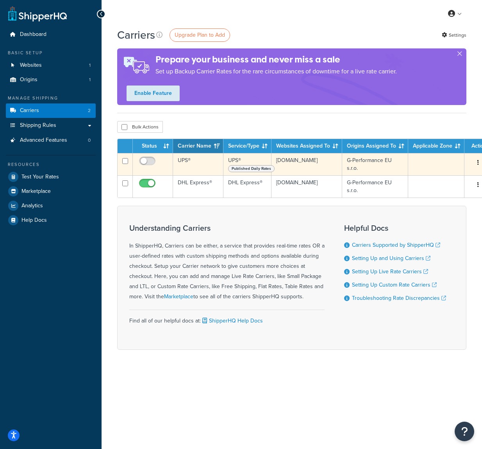
click at [237, 168] on span "Published Daily Rates" at bounding box center [251, 168] width 46 height 7
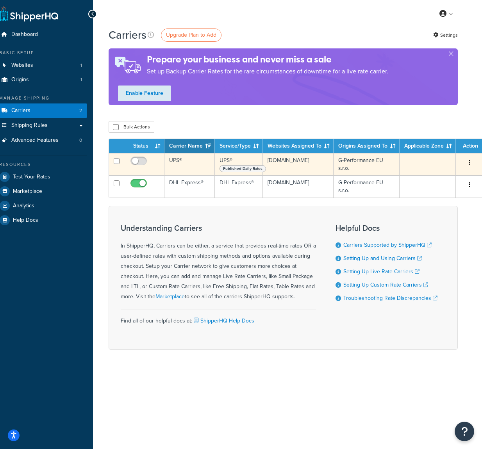
click at [469, 162] on button "button" at bounding box center [469, 163] width 11 height 12
click at [454, 176] on link "Edit" at bounding box center [445, 179] width 62 height 16
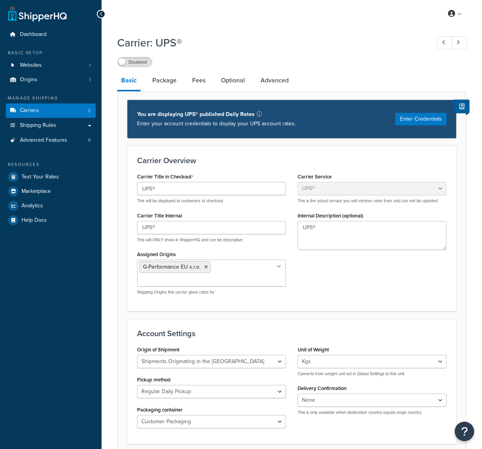
select select "ups"
select select "eur"
select select "kg"
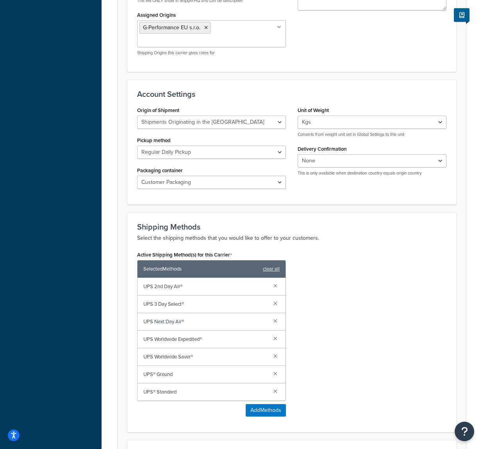
scroll to position [251, 0]
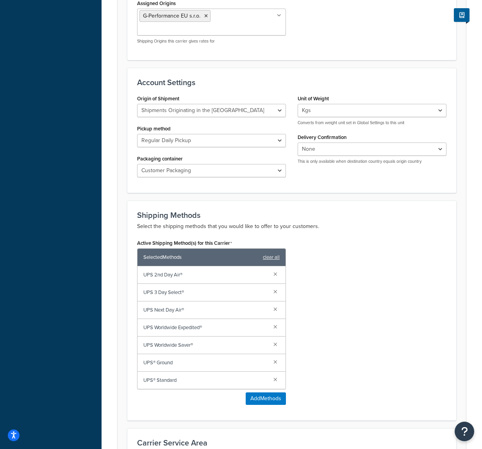
click at [216, 305] on span "UPS Next Day Air®" at bounding box center [205, 310] width 124 height 11
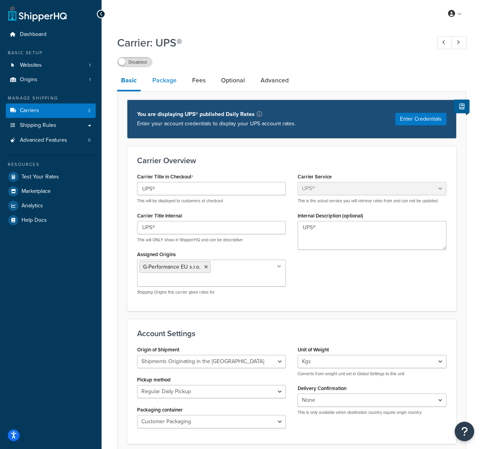
click at [163, 83] on link "Package" at bounding box center [164, 80] width 32 height 19
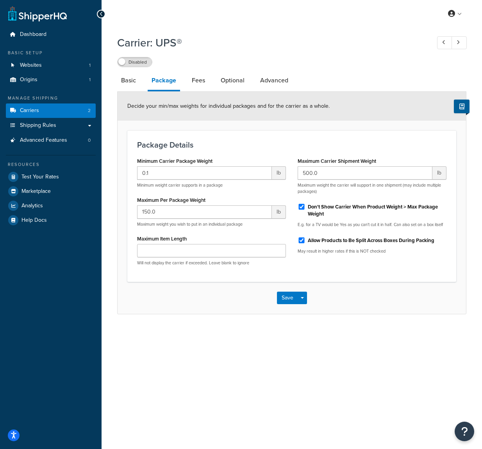
click at [186, 81] on li "Package" at bounding box center [168, 81] width 40 height 20
click at [192, 81] on link "Fees" at bounding box center [198, 80] width 21 height 19
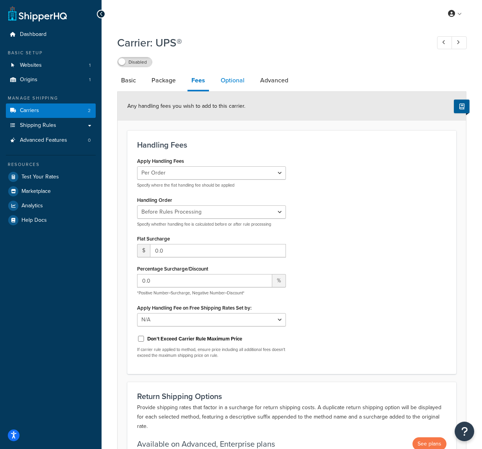
click at [240, 86] on link "Optional" at bounding box center [233, 80] width 32 height 19
select select "business"
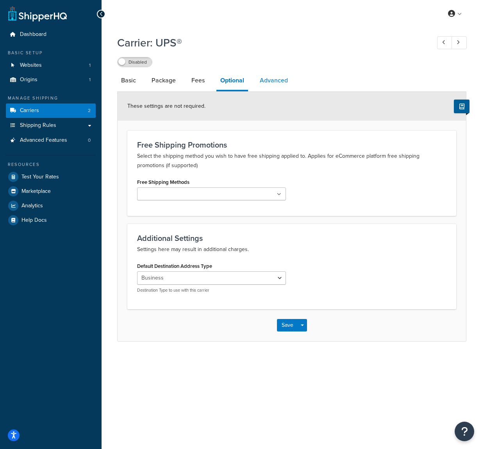
click at [261, 84] on link "Advanced" at bounding box center [274, 80] width 36 height 19
select select "false"
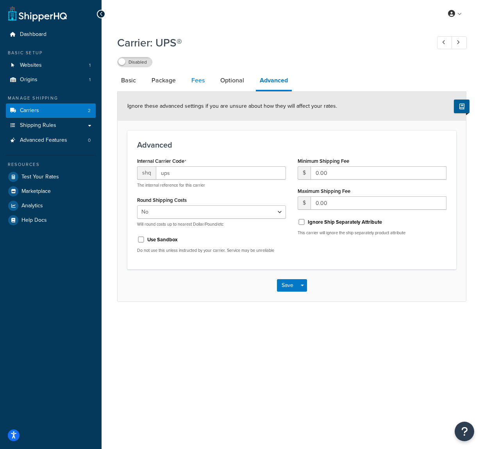
click at [204, 83] on link "Fees" at bounding box center [197, 80] width 21 height 19
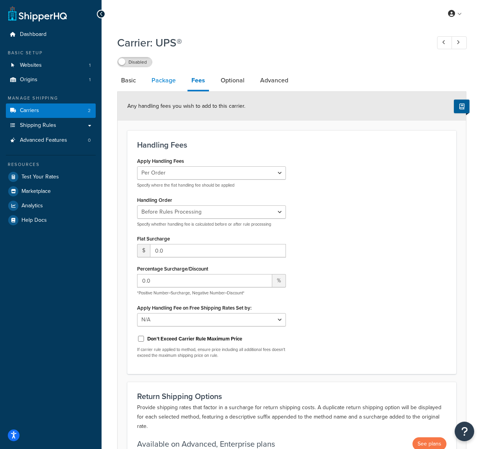
click at [176, 86] on link "Package" at bounding box center [164, 80] width 32 height 19
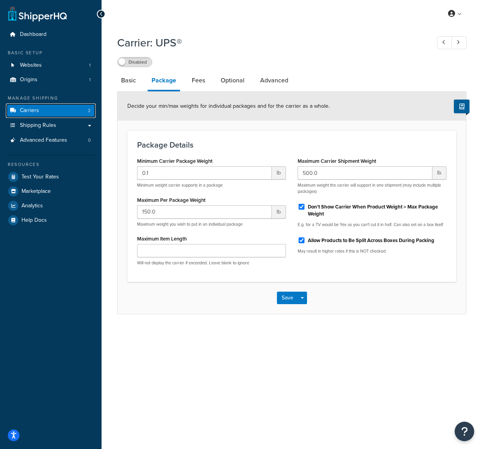
click at [88, 110] on span "2" at bounding box center [89, 110] width 3 height 7
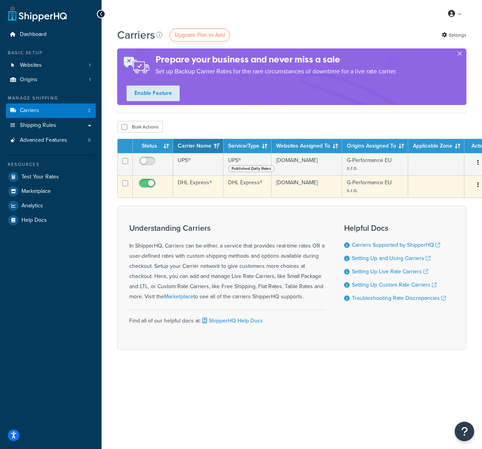
click at [244, 189] on td "DHL Express®" at bounding box center [247, 186] width 48 height 22
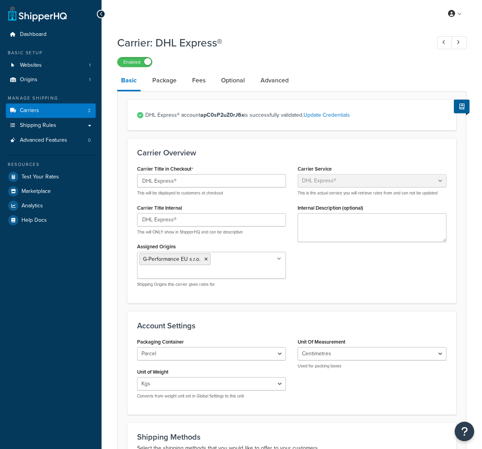
select select "dhl"
select select "kg"
select select "CM"
click at [261, 76] on link "Advanced" at bounding box center [275, 80] width 36 height 19
select select "false"
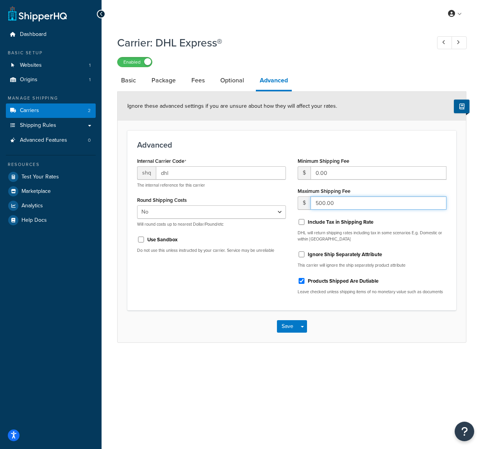
click at [328, 203] on input "500.00" at bounding box center [378, 202] width 136 height 13
click at [291, 328] on button "Save" at bounding box center [287, 326] width 21 height 12
click at [193, 78] on link "Fees" at bounding box center [197, 80] width 21 height 19
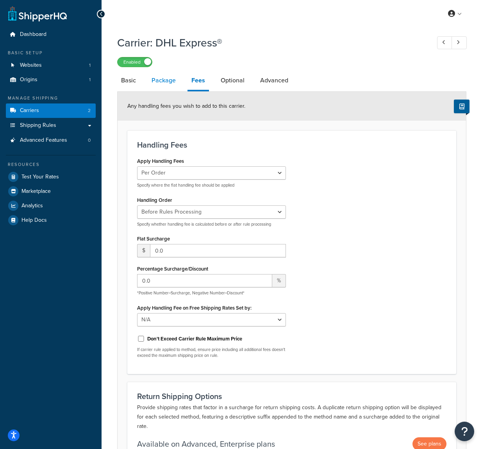
click at [169, 84] on link "Package" at bounding box center [164, 80] width 32 height 19
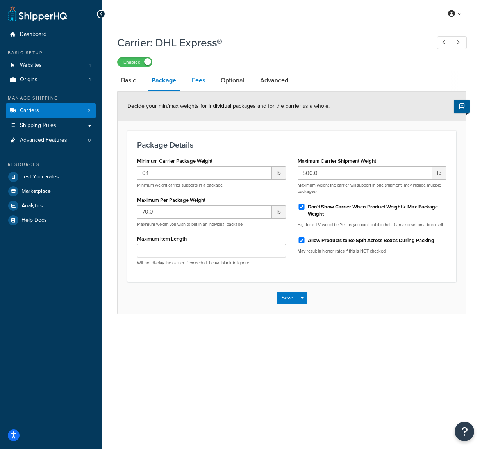
click at [191, 81] on link "Fees" at bounding box center [198, 80] width 21 height 19
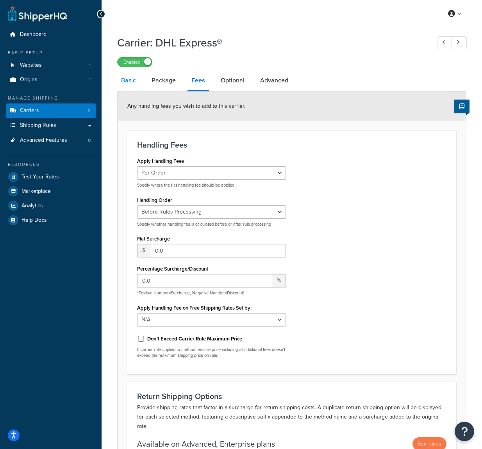
click at [134, 86] on link "Basic" at bounding box center [128, 80] width 23 height 19
select select "dhl"
select select "kg"
select select "CM"
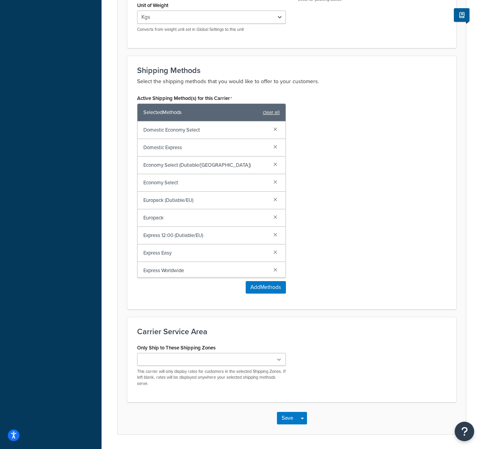
scroll to position [379, 0]
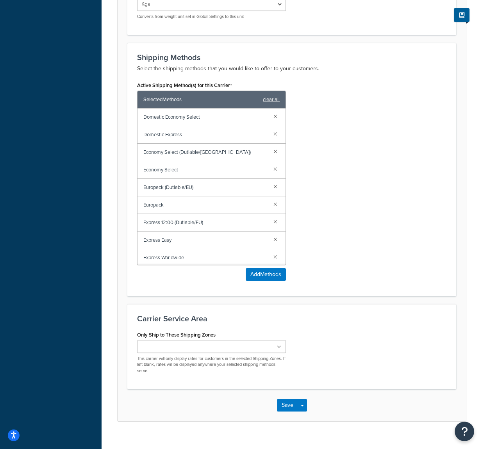
click at [287, 389] on div "Save Save Dropdown Save and Edit" at bounding box center [292, 405] width 348 height 32
click at [287, 399] on button "Save" at bounding box center [287, 405] width 21 height 12
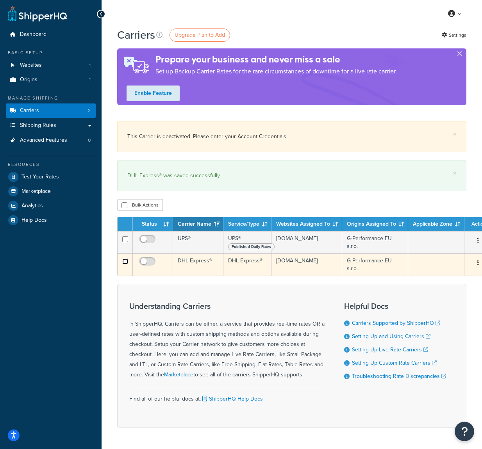
click at [126, 261] on input "checkbox" at bounding box center [125, 261] width 6 height 6
checkbox input "true"
click at [149, 258] on input "checkbox" at bounding box center [147, 263] width 21 height 10
checkbox input "true"
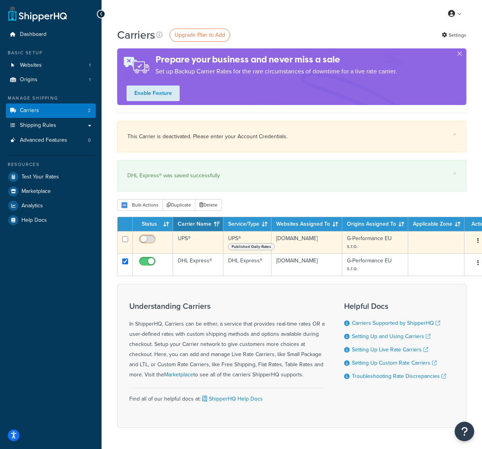
click at [150, 239] on input "checkbox" at bounding box center [147, 241] width 21 height 10
checkbox input "true"
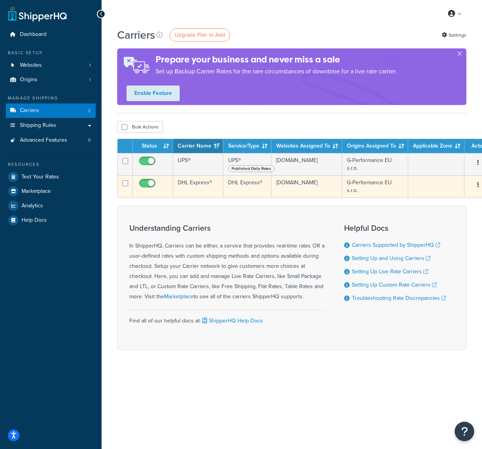
click at [198, 182] on td "DHL Express®" at bounding box center [198, 186] width 50 height 22
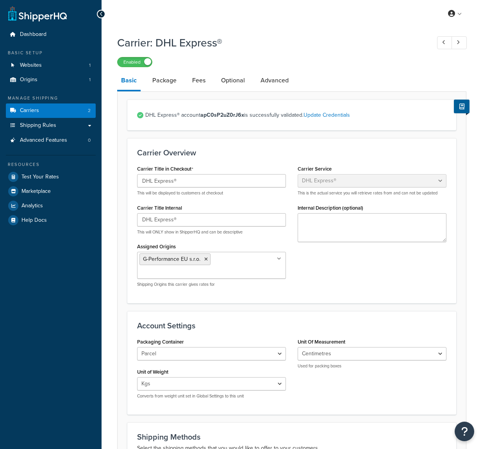
select select "dhl"
select select "kg"
select select "CM"
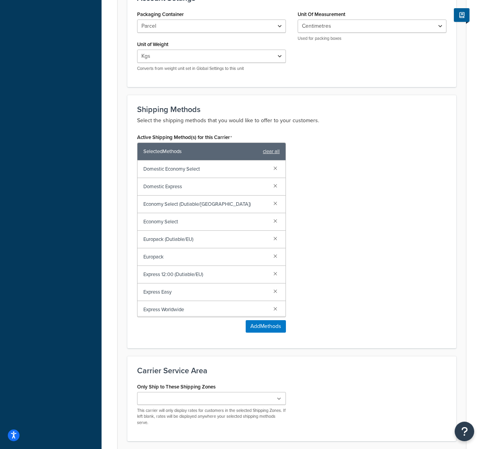
scroll to position [379, 0]
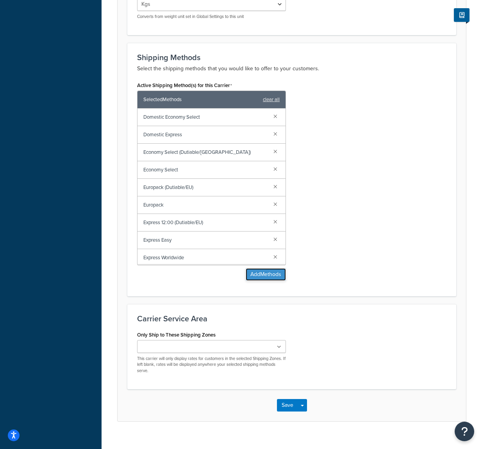
click at [271, 268] on button "Add Methods" at bounding box center [266, 274] width 40 height 12
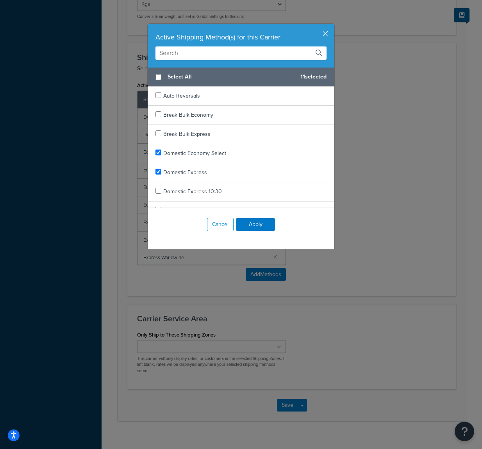
click at [185, 75] on span "Select All" at bounding box center [230, 76] width 126 height 11
checkbox input "true"
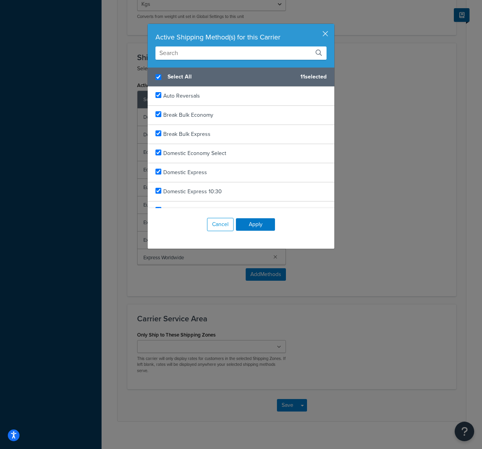
checkbox input "true"
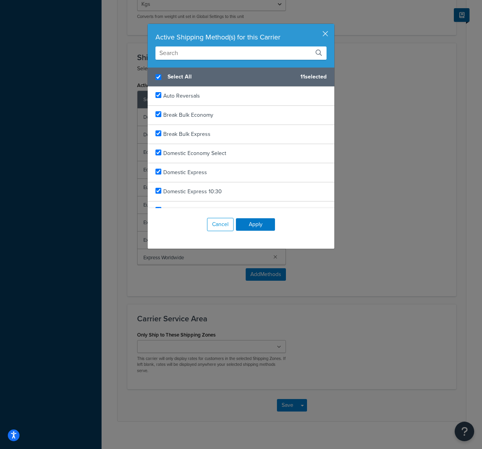
checkbox input "true"
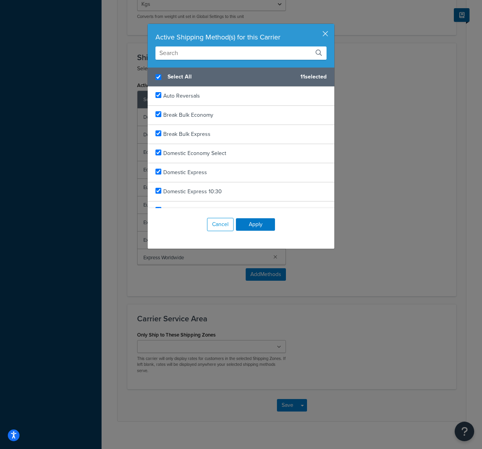
checkbox input "true"
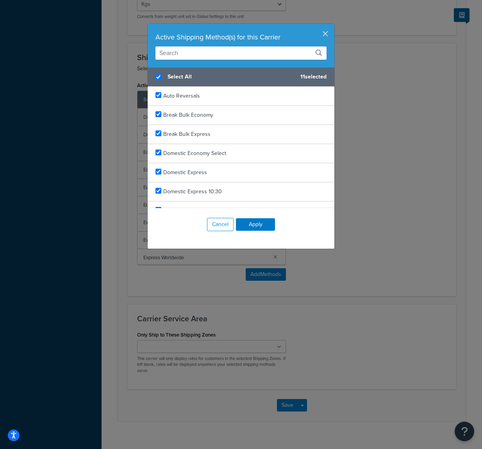
checkbox input "true"
click at [255, 222] on button "Apply" at bounding box center [255, 224] width 39 height 12
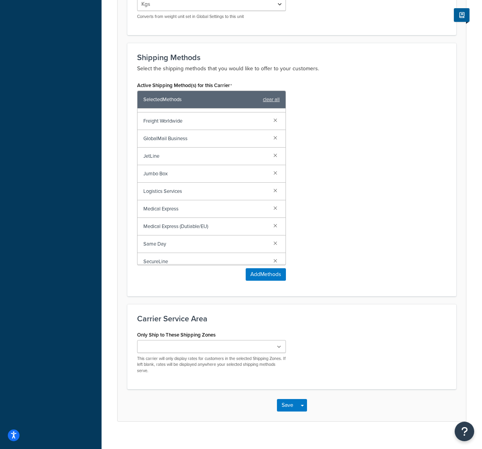
scroll to position [423, 0]
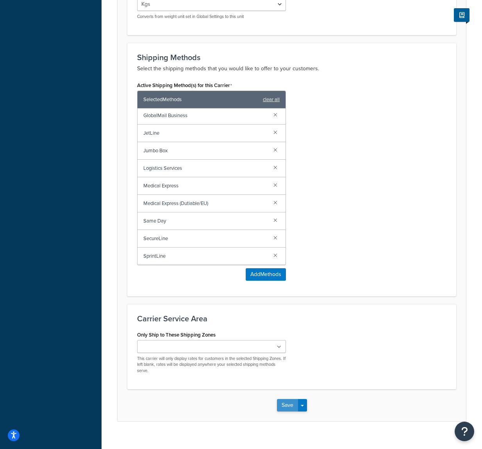
click at [290, 399] on button "Save" at bounding box center [287, 405] width 21 height 12
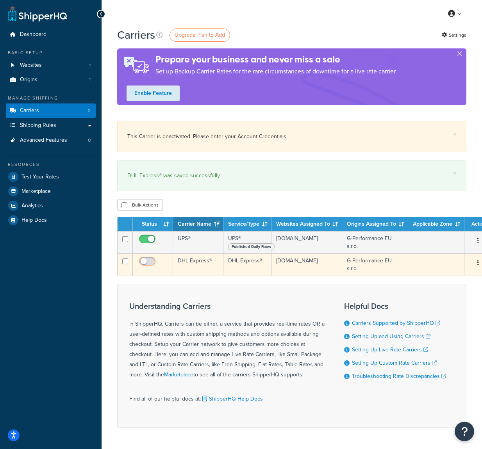
click at [148, 264] on input "checkbox" at bounding box center [147, 263] width 21 height 10
checkbox input "true"
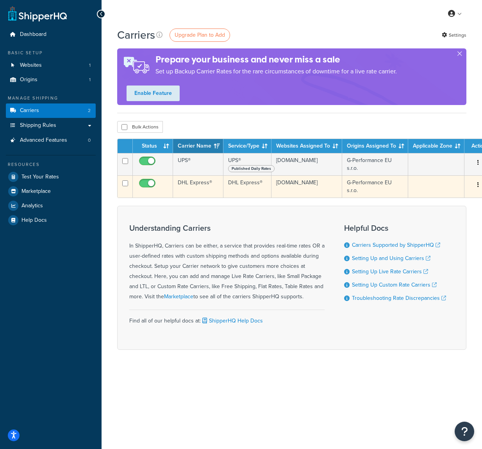
click at [150, 183] on input "checkbox" at bounding box center [147, 185] width 21 height 10
checkbox input "false"
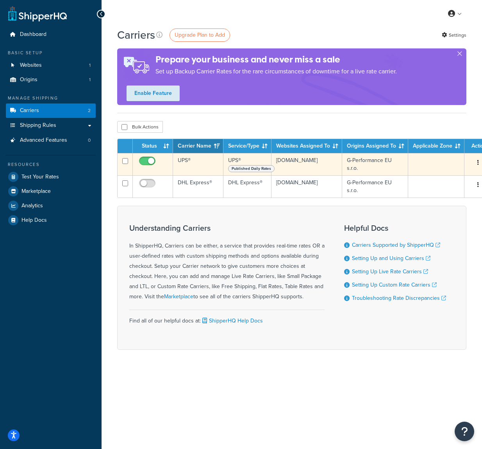
click at [145, 157] on span at bounding box center [147, 161] width 16 height 9
click at [145, 158] on input "checkbox" at bounding box center [147, 163] width 21 height 10
checkbox input "false"
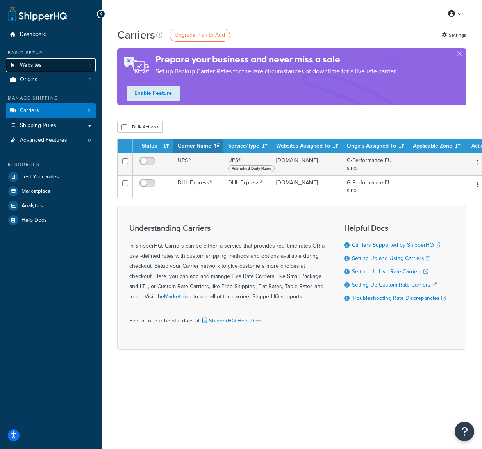
click at [67, 61] on link "Websites 1" at bounding box center [51, 65] width 90 height 14
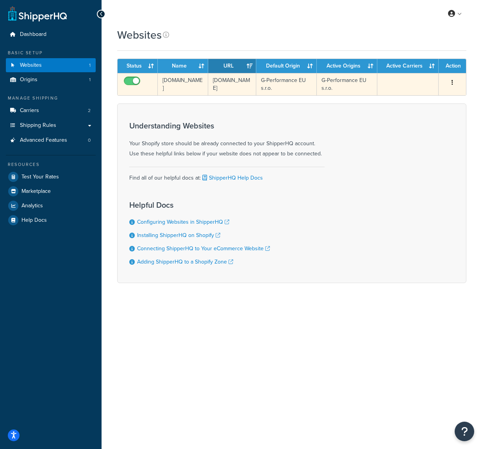
click at [125, 80] on input "checkbox" at bounding box center [132, 83] width 21 height 10
checkbox input "false"
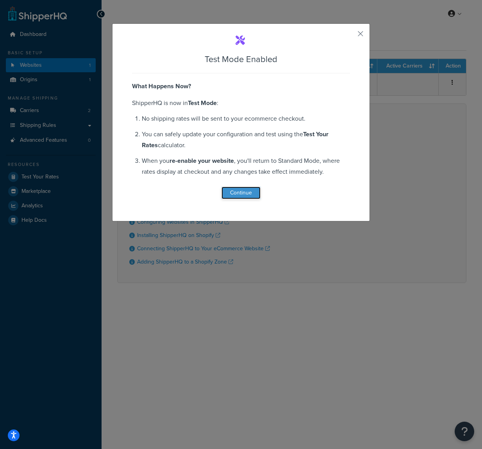
click at [248, 196] on button "Continue" at bounding box center [240, 193] width 39 height 12
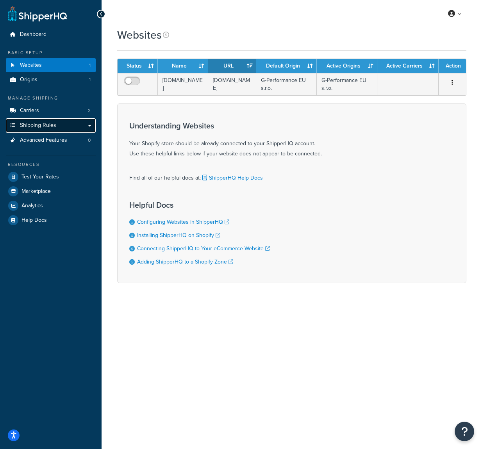
click at [68, 121] on link "Shipping Rules" at bounding box center [51, 125] width 90 height 14
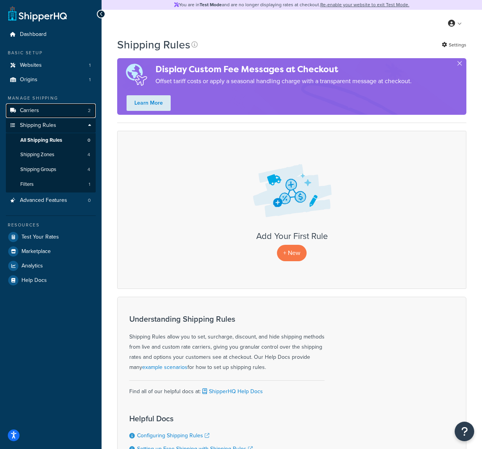
click at [69, 112] on link "Carriers 2" at bounding box center [51, 110] width 90 height 14
